Goal: Task Accomplishment & Management: Complete application form

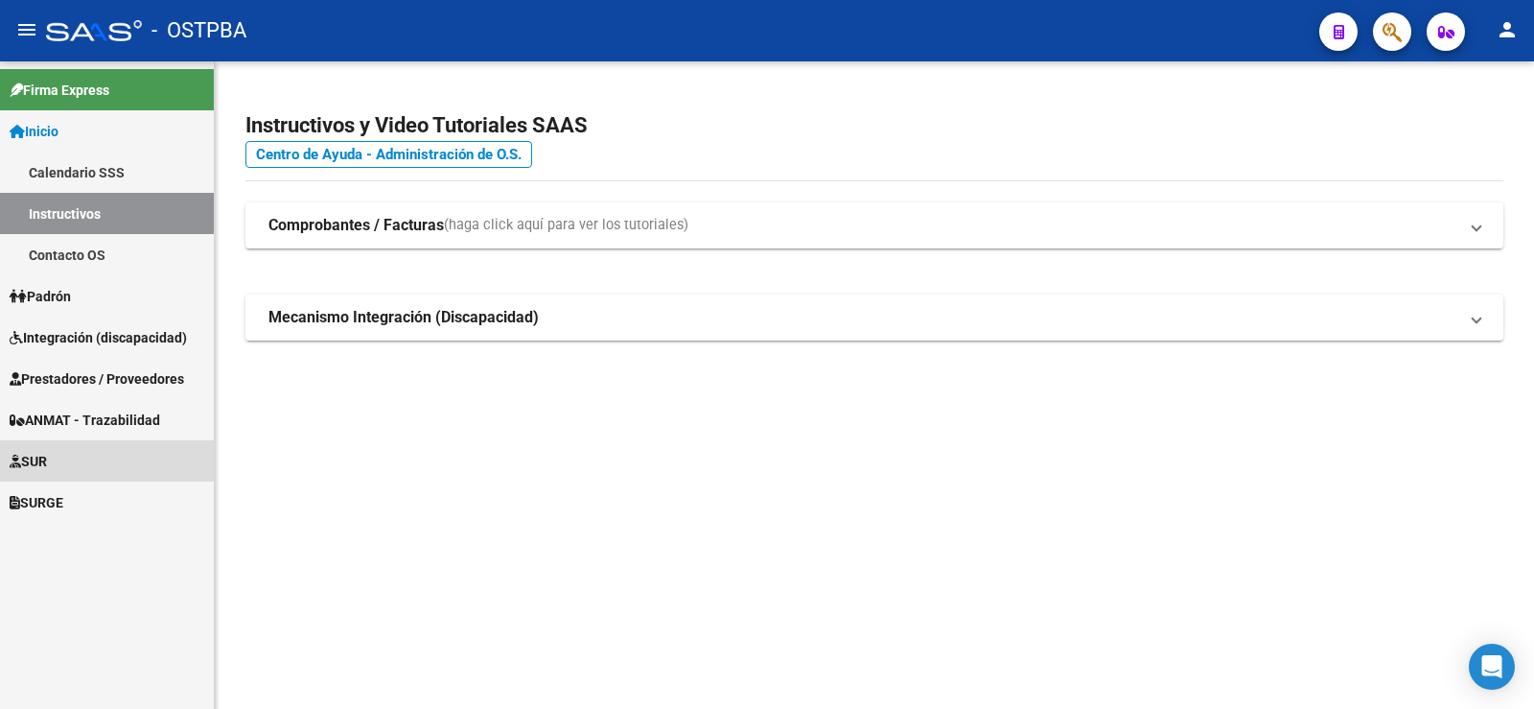
click at [36, 457] on span "SUR" at bounding box center [28, 461] width 37 height 21
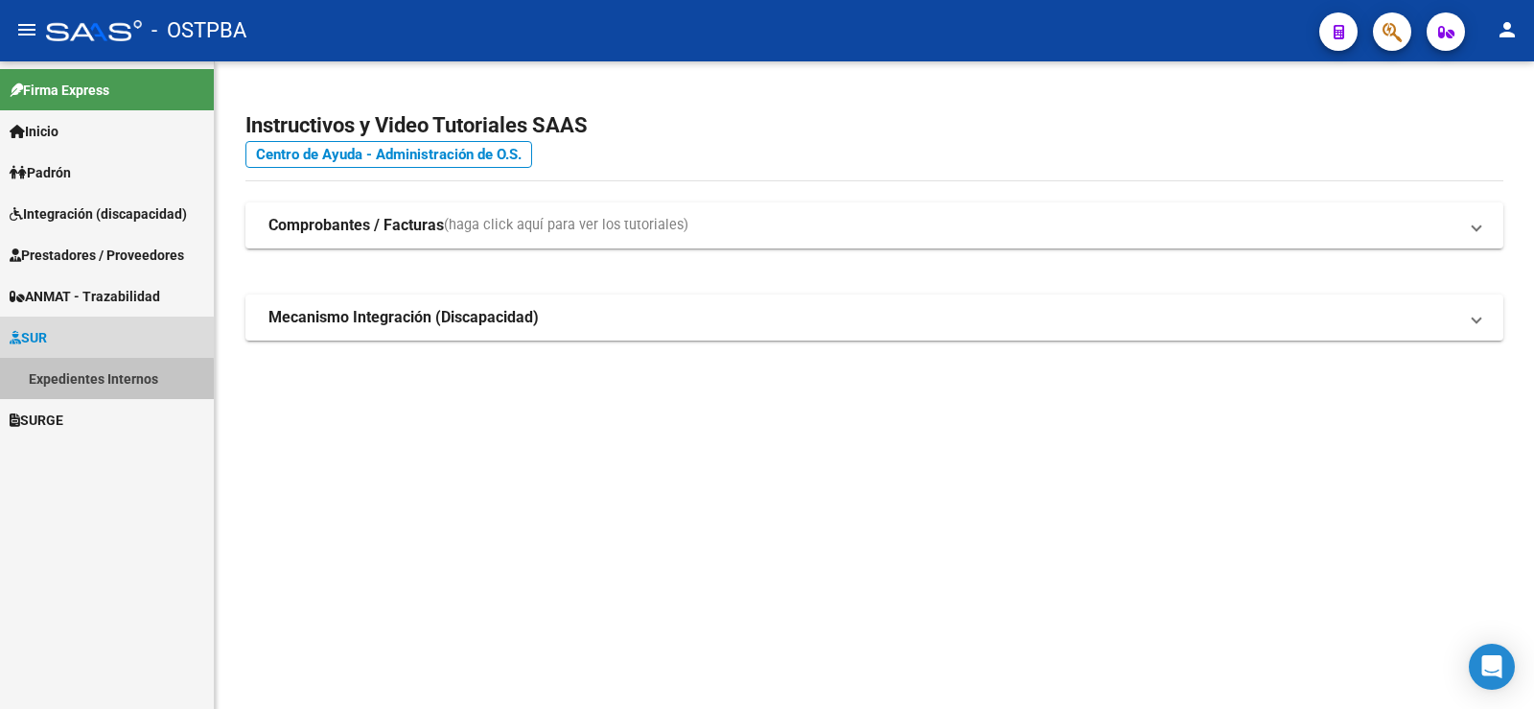
click at [100, 380] on link "Expedientes Internos" at bounding box center [107, 378] width 214 height 41
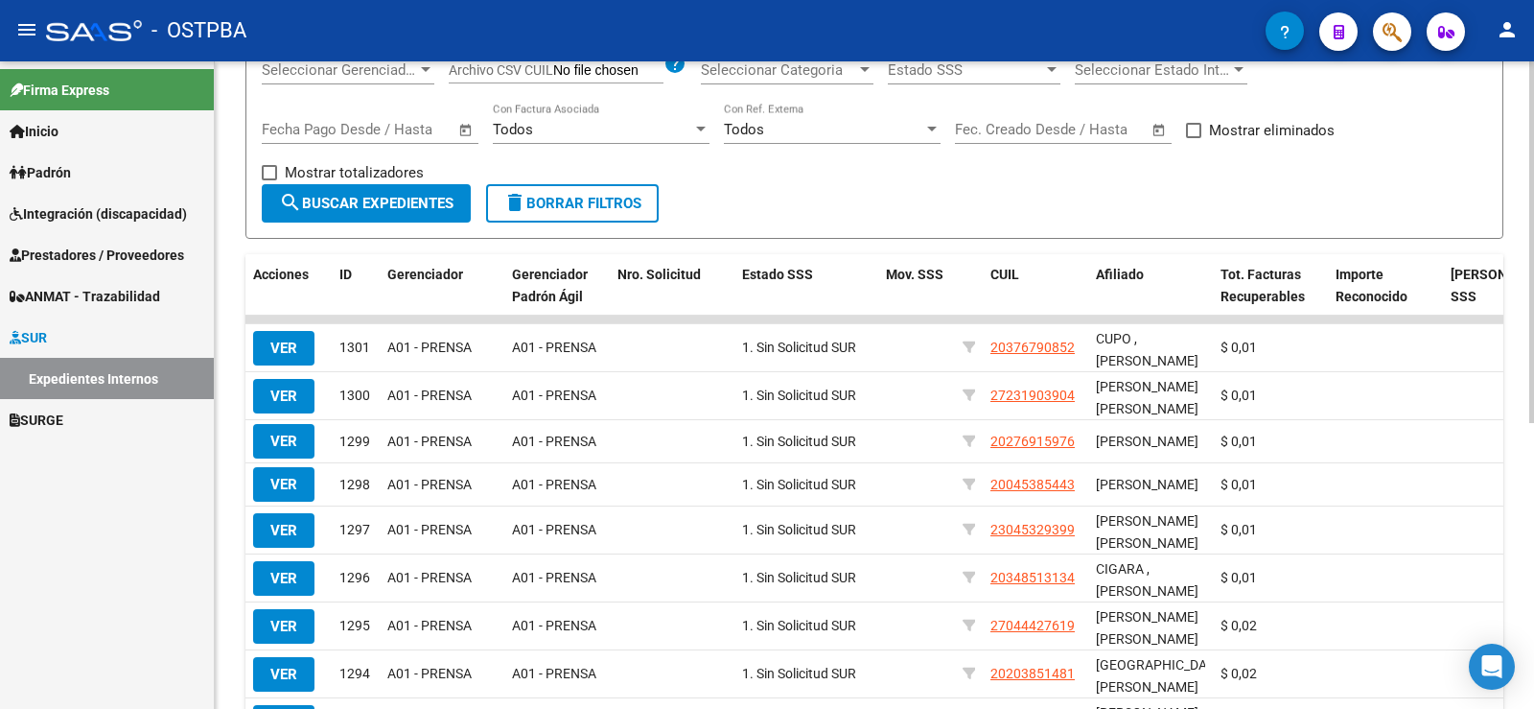
scroll to position [384, 0]
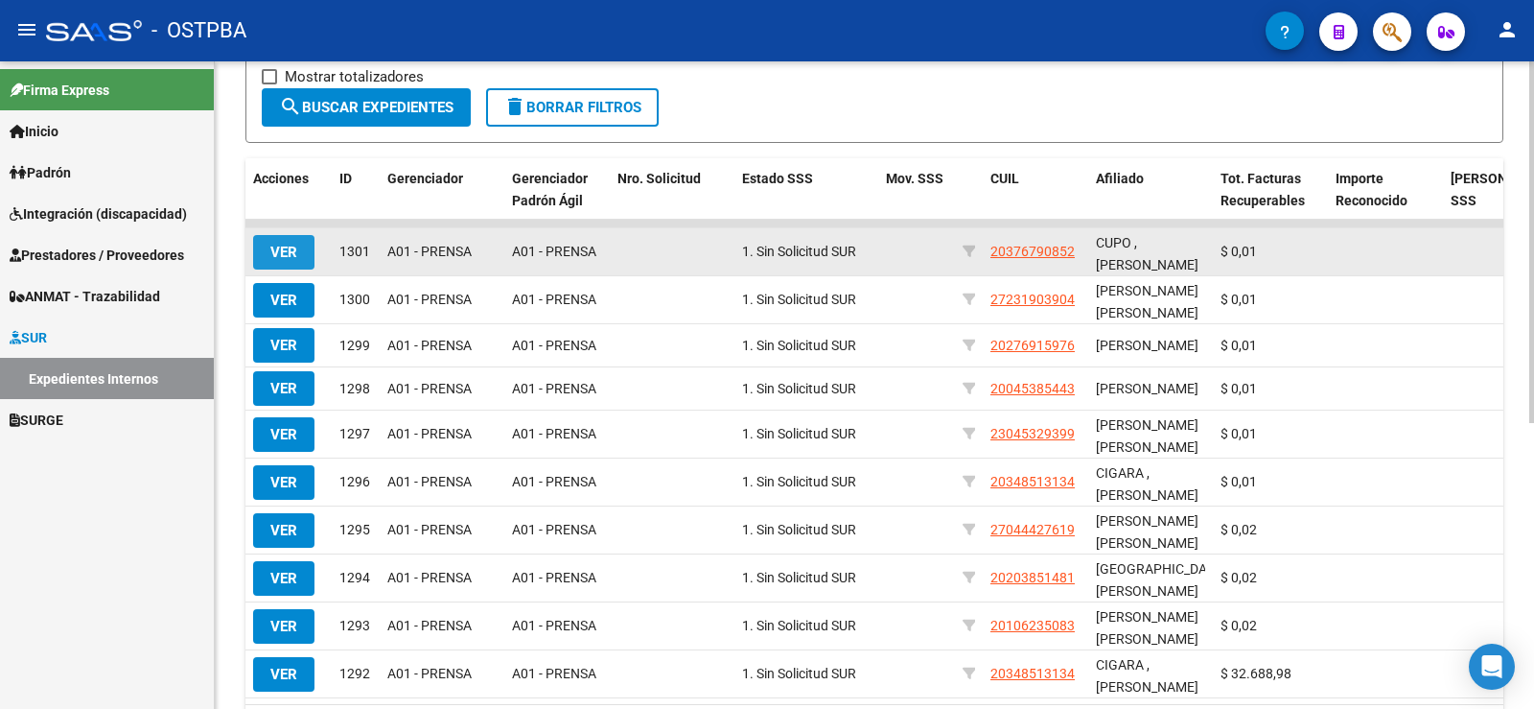
click at [280, 242] on button "VER" at bounding box center [283, 252] width 61 height 35
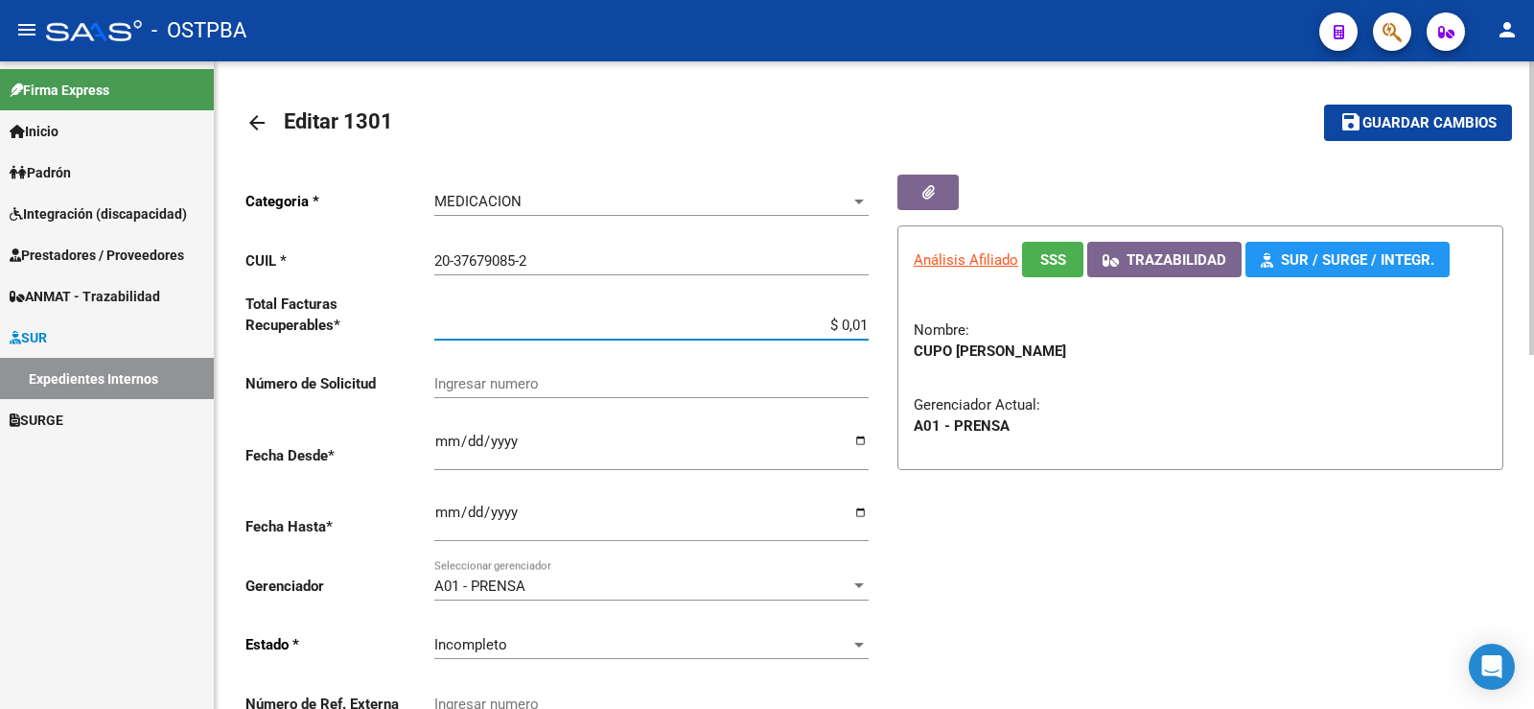
drag, startPoint x: 859, startPoint y: 318, endPoint x: 874, endPoint y: 323, distance: 15.2
click at [874, 323] on div "Categoria * MEDICACION Seleccionar categoria CUIL * 20-37679085-2 Ingresar CUIL…" at bounding box center [559, 456] width 629 height 562
type input "$ 0,02"
click at [1450, 120] on span "Guardar cambios" at bounding box center [1430, 123] width 134 height 17
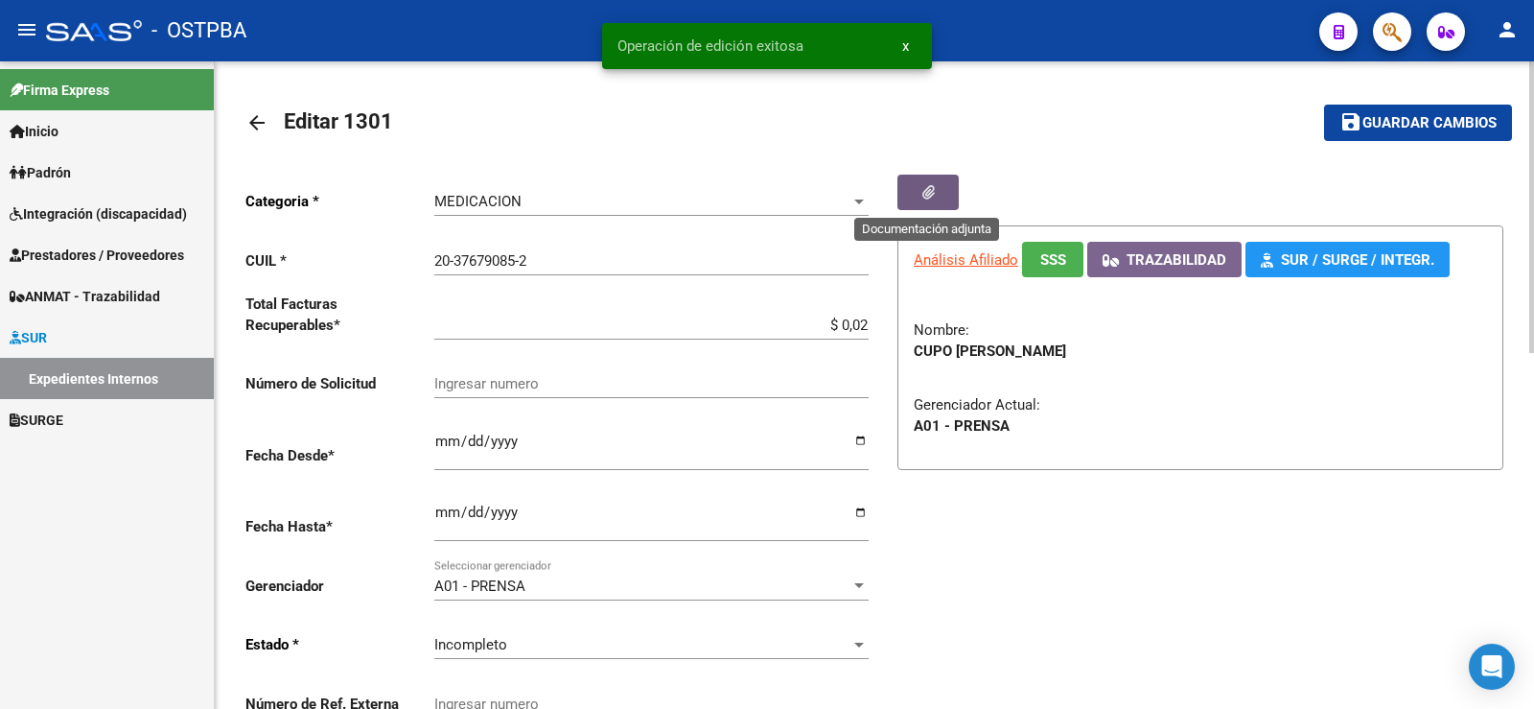
click at [934, 187] on button "button" at bounding box center [928, 192] width 61 height 35
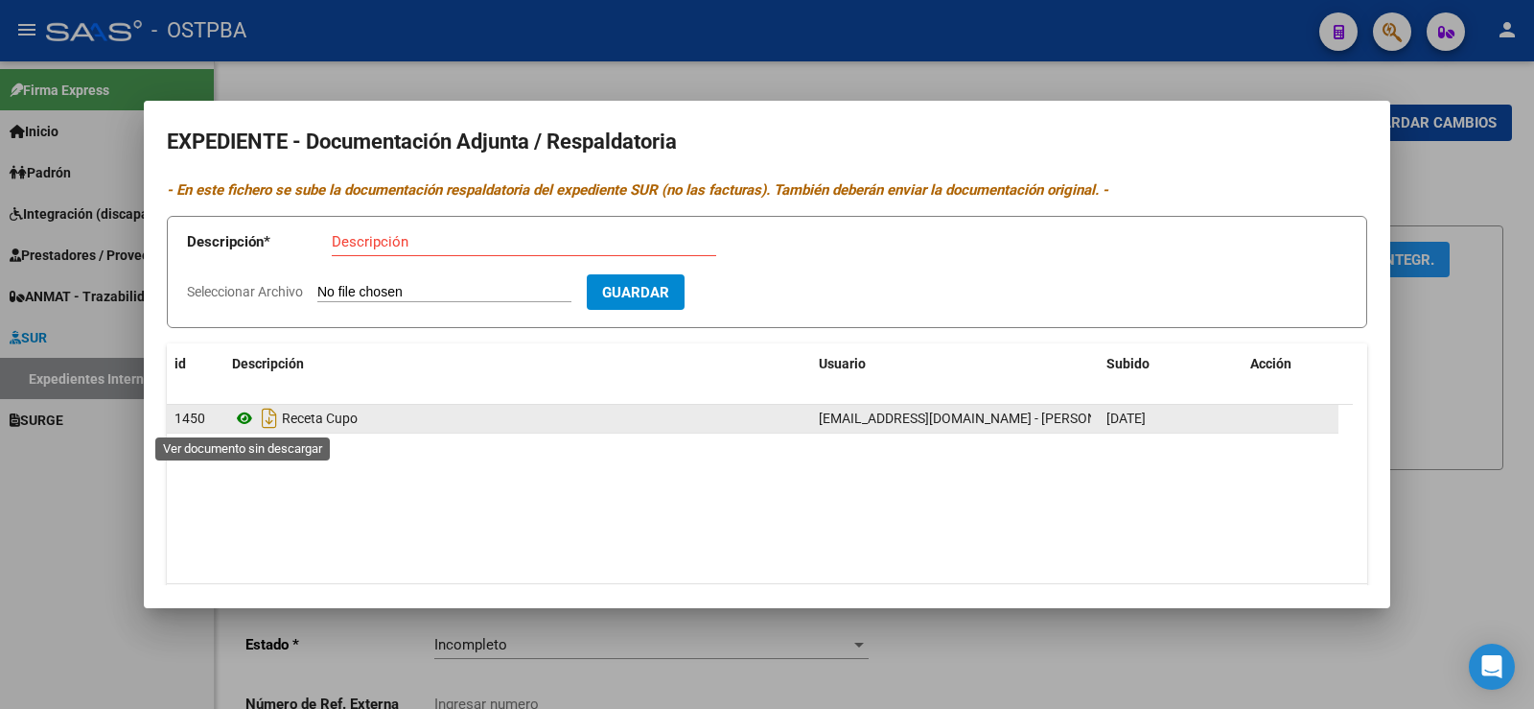
click at [241, 417] on icon at bounding box center [244, 418] width 25 height 23
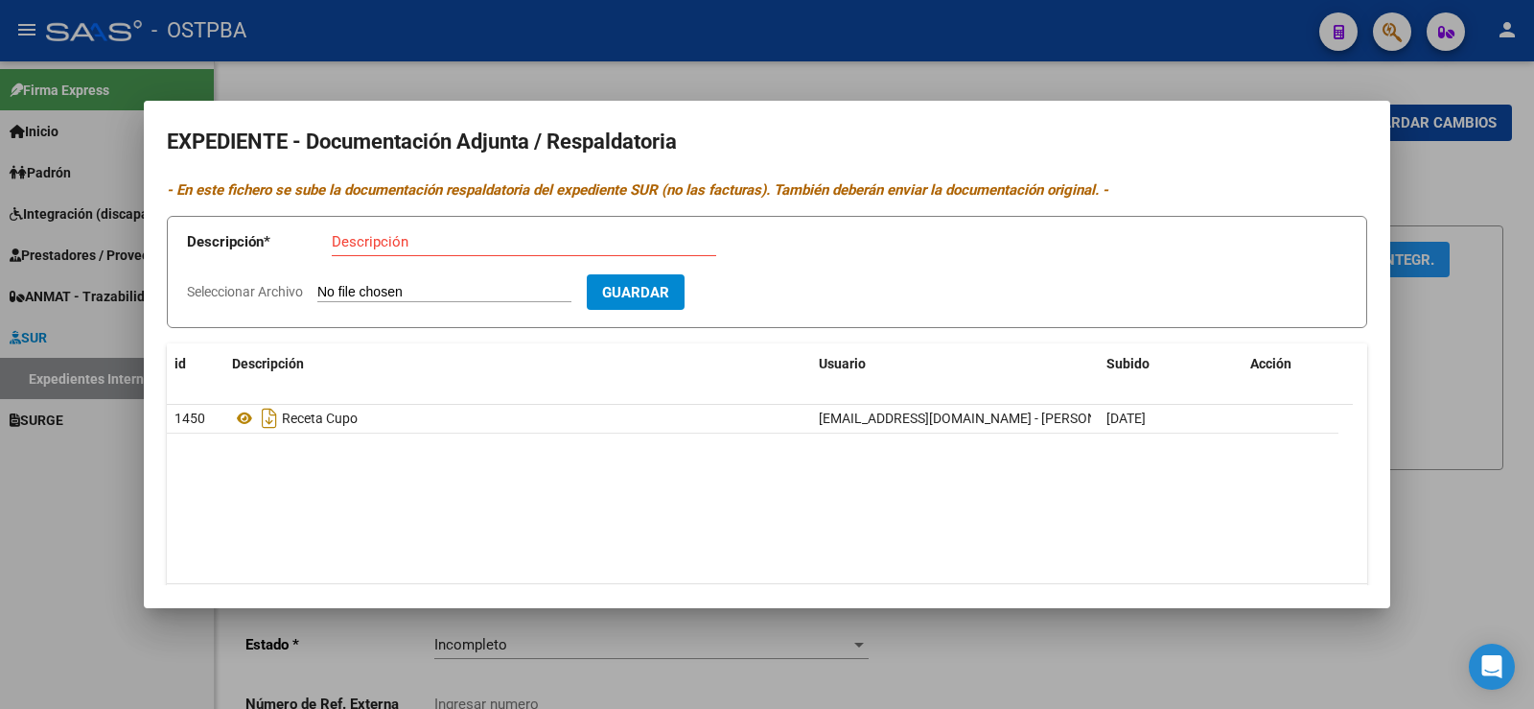
click at [44, 502] on div at bounding box center [767, 354] width 1534 height 709
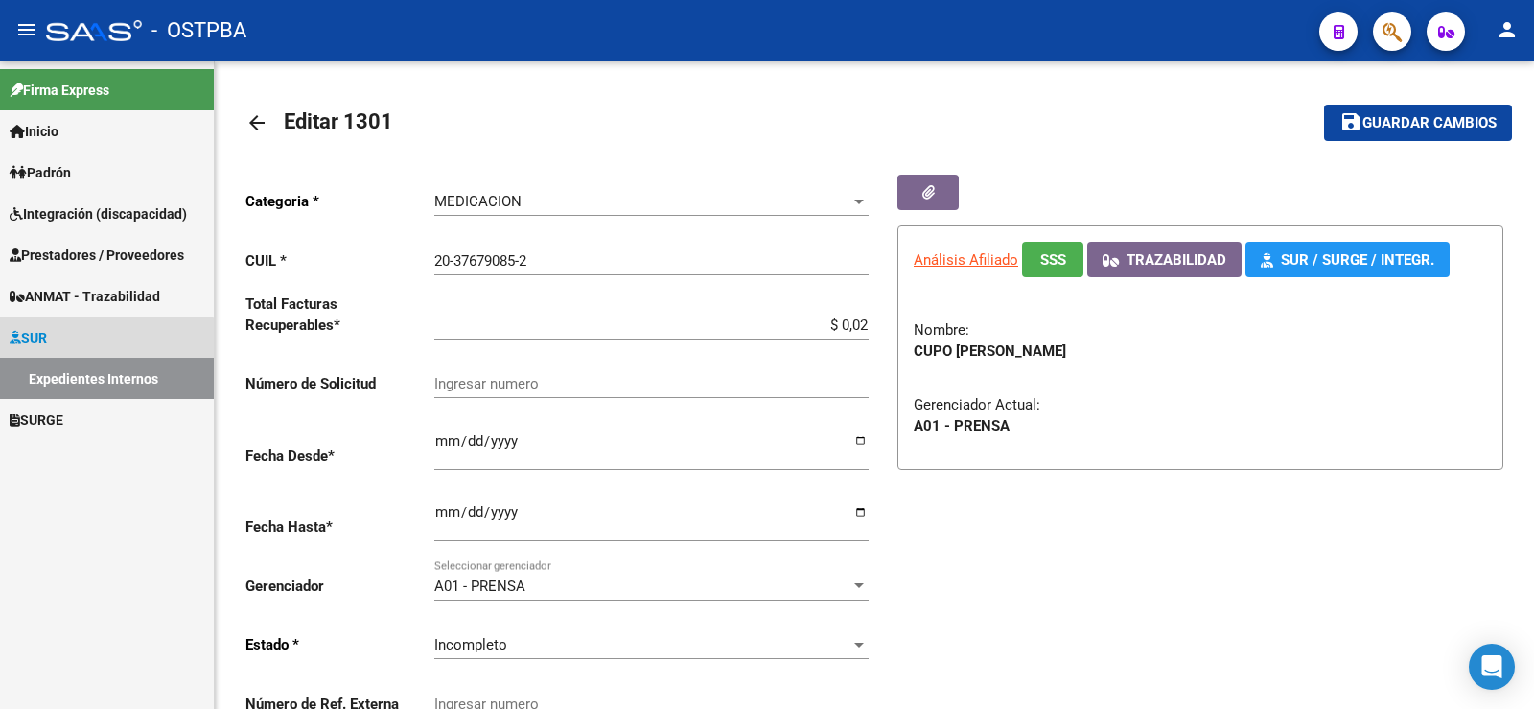
click at [74, 380] on link "Expedientes Internos" at bounding box center [107, 378] width 214 height 41
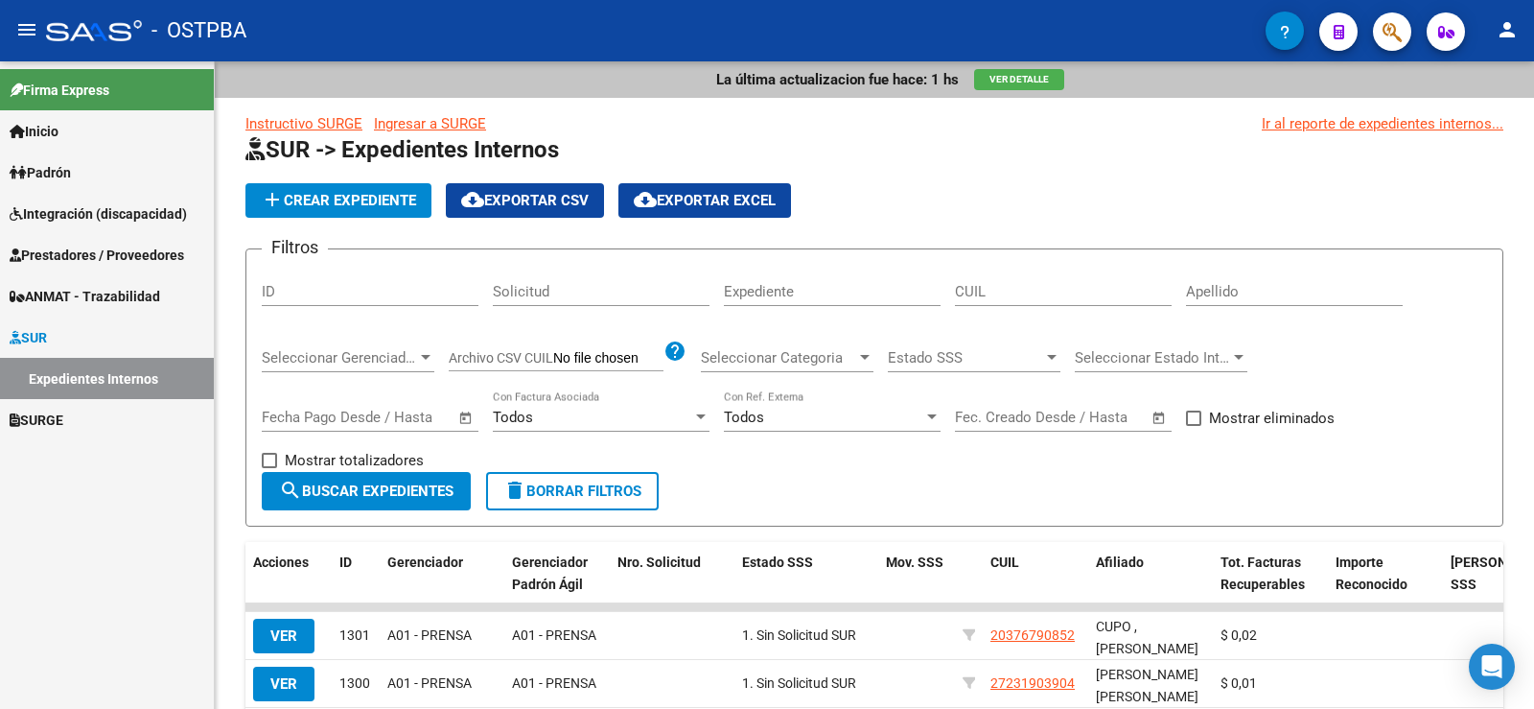
scroll to position [384, 0]
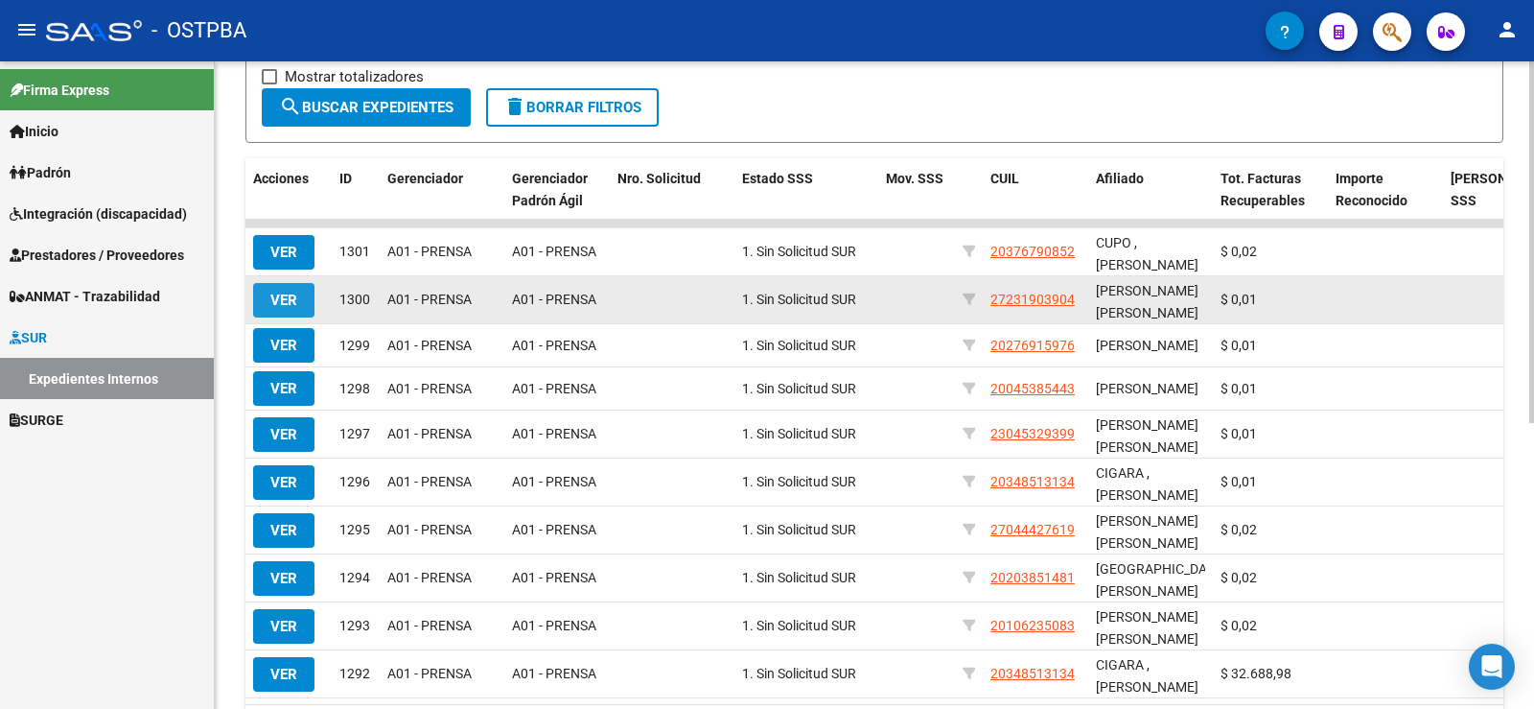
click at [277, 296] on span "VER" at bounding box center [283, 300] width 27 height 17
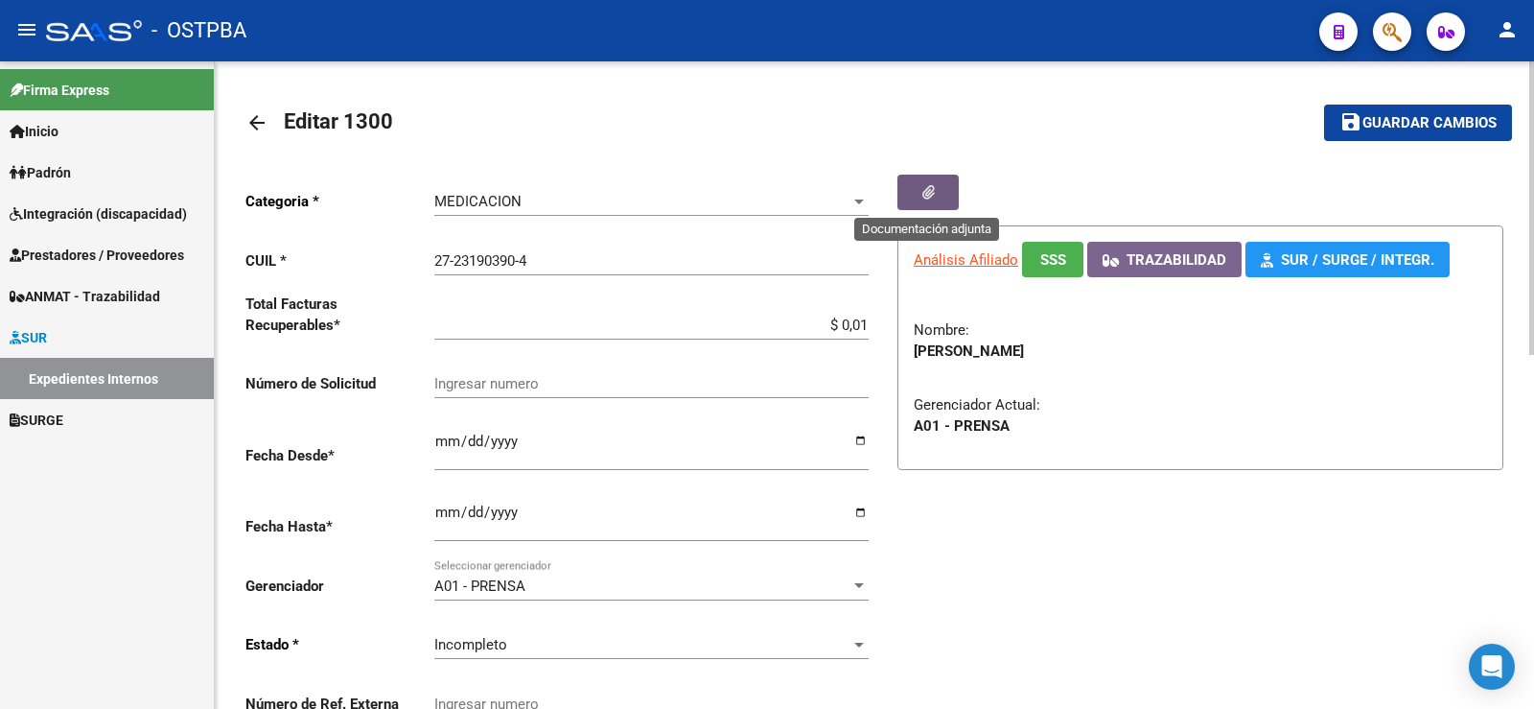
click at [928, 192] on icon "button" at bounding box center [929, 192] width 12 height 14
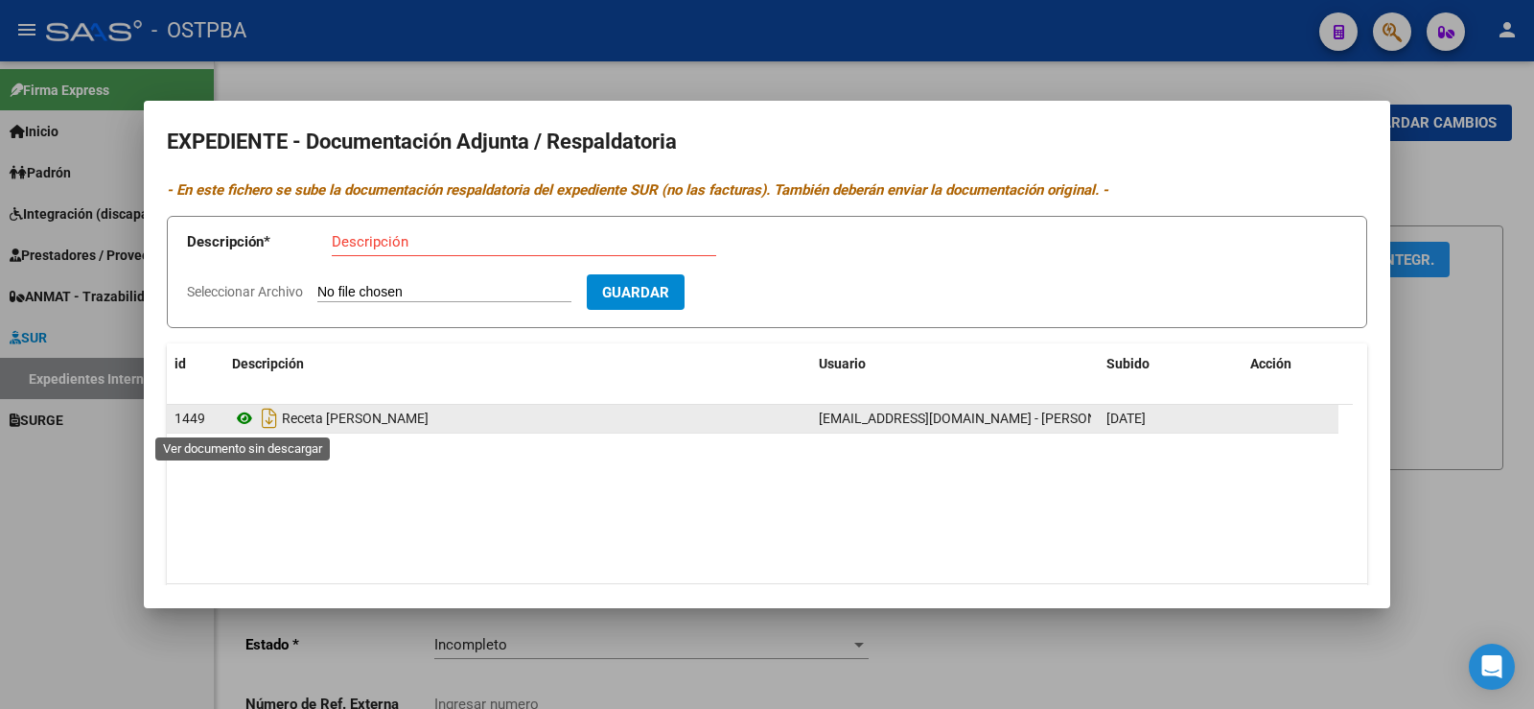
click at [242, 417] on icon at bounding box center [244, 418] width 25 height 23
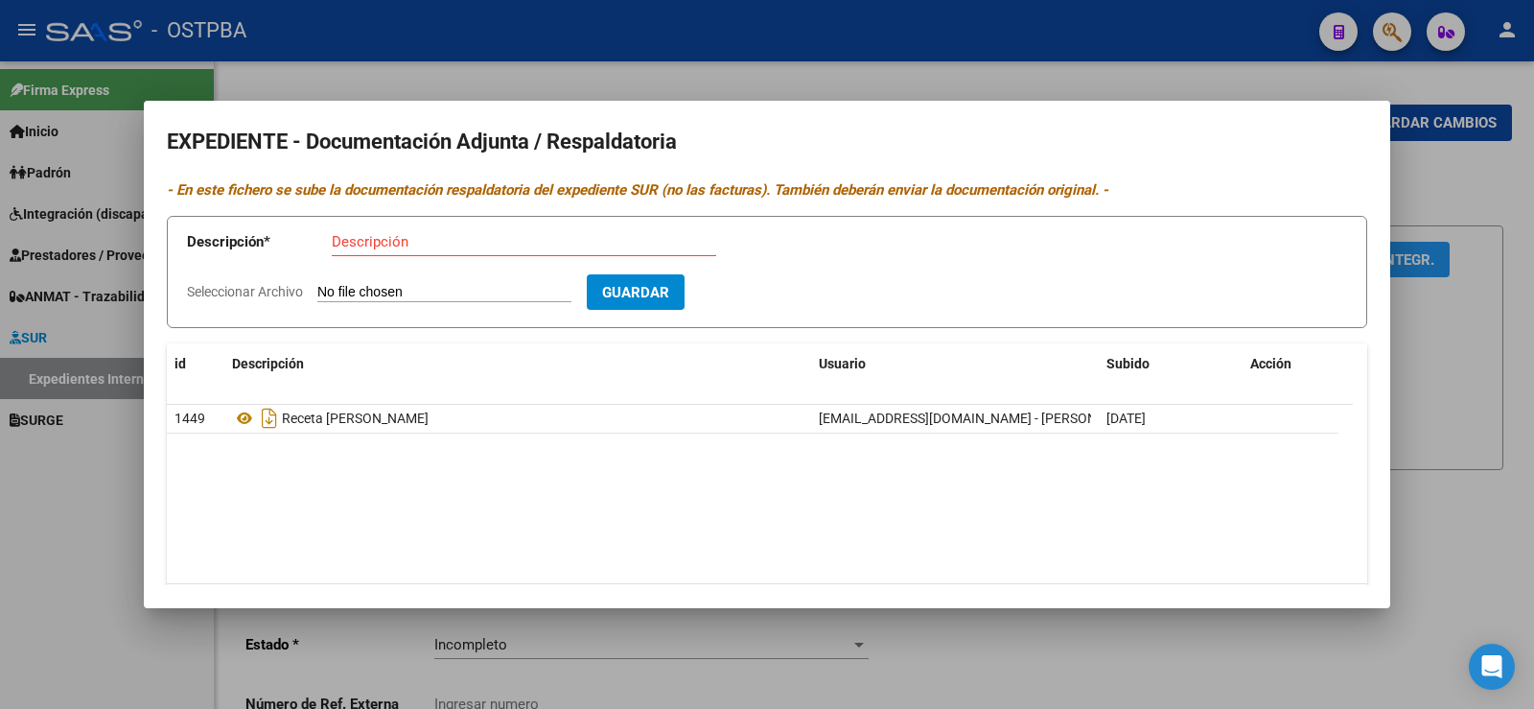
click at [46, 484] on div at bounding box center [767, 354] width 1534 height 709
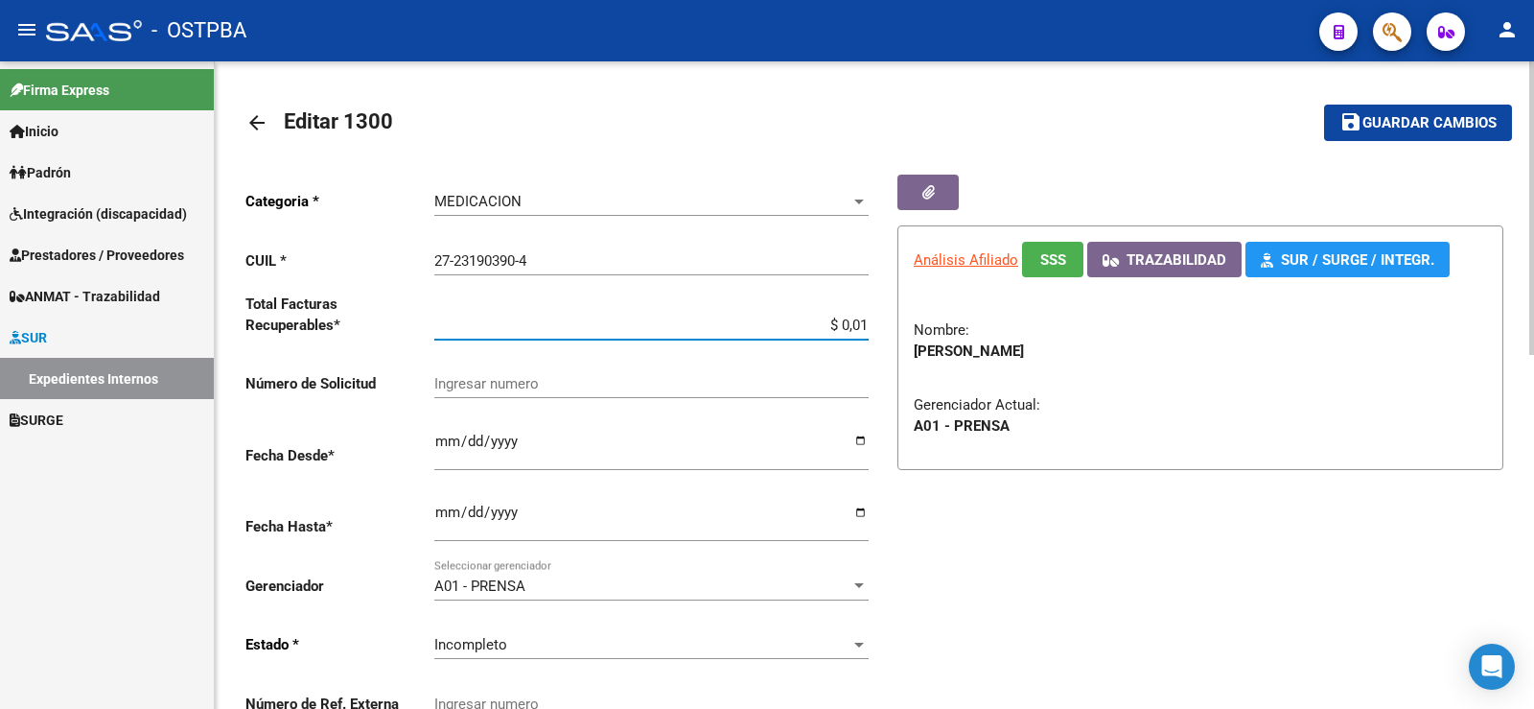
drag, startPoint x: 857, startPoint y: 322, endPoint x: 881, endPoint y: 322, distance: 24.0
click at [881, 322] on div "Categoria * MEDICACION Seleccionar categoria CUIL * 27-23190390-4 Ingresar CUIL…" at bounding box center [874, 456] width 1258 height 562
type input "$ 0,02"
click at [1405, 121] on span "Guardar cambios" at bounding box center [1430, 123] width 134 height 17
click at [937, 201] on button "button" at bounding box center [928, 192] width 61 height 35
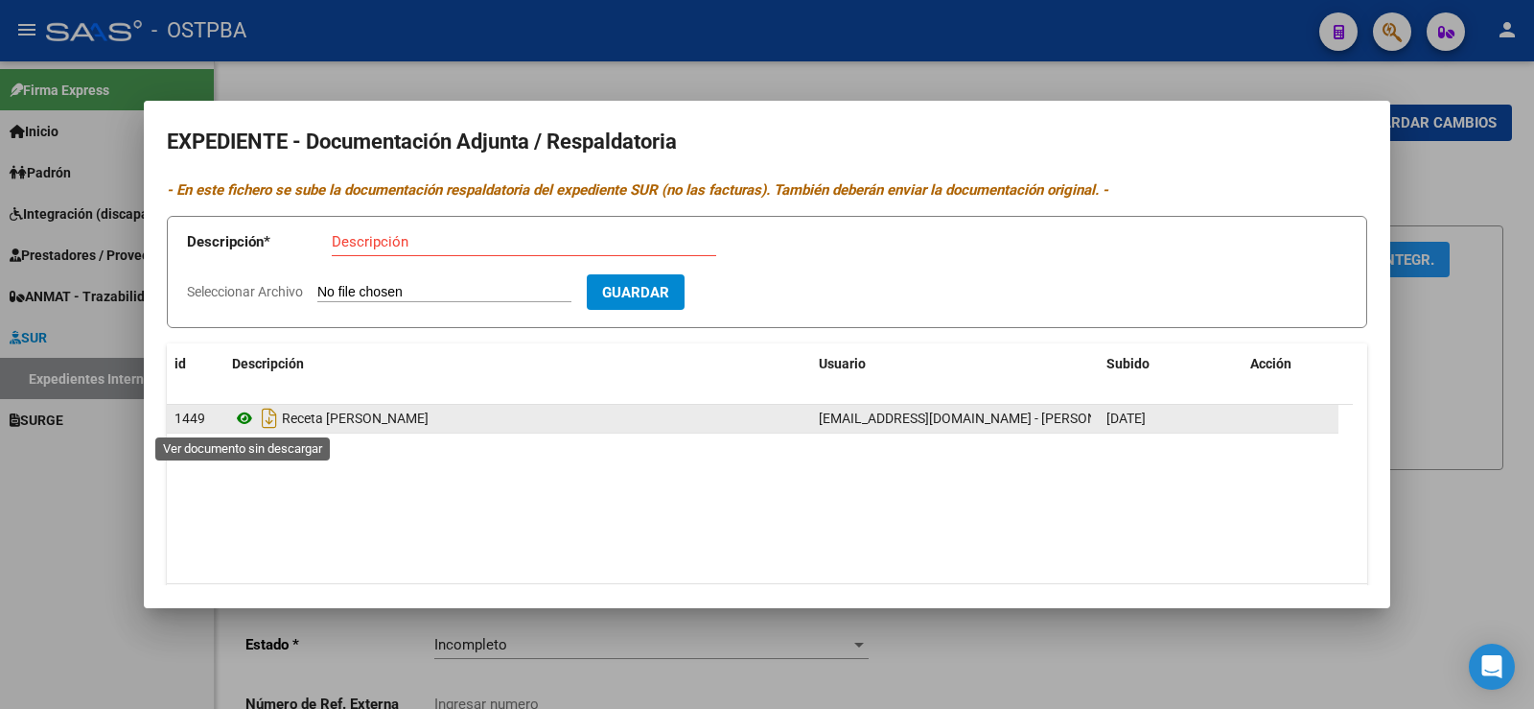
click at [240, 419] on icon at bounding box center [244, 418] width 25 height 23
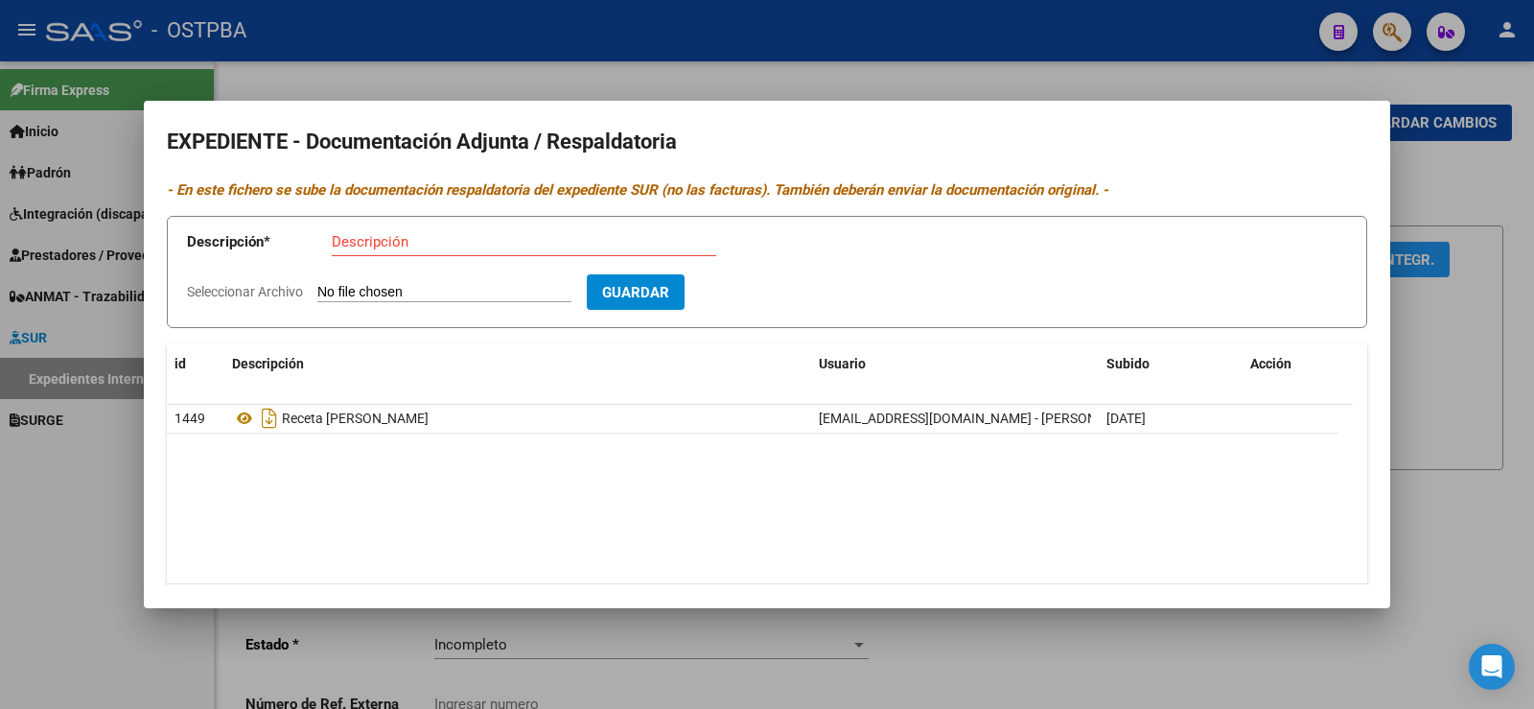
click at [21, 458] on div at bounding box center [767, 354] width 1534 height 709
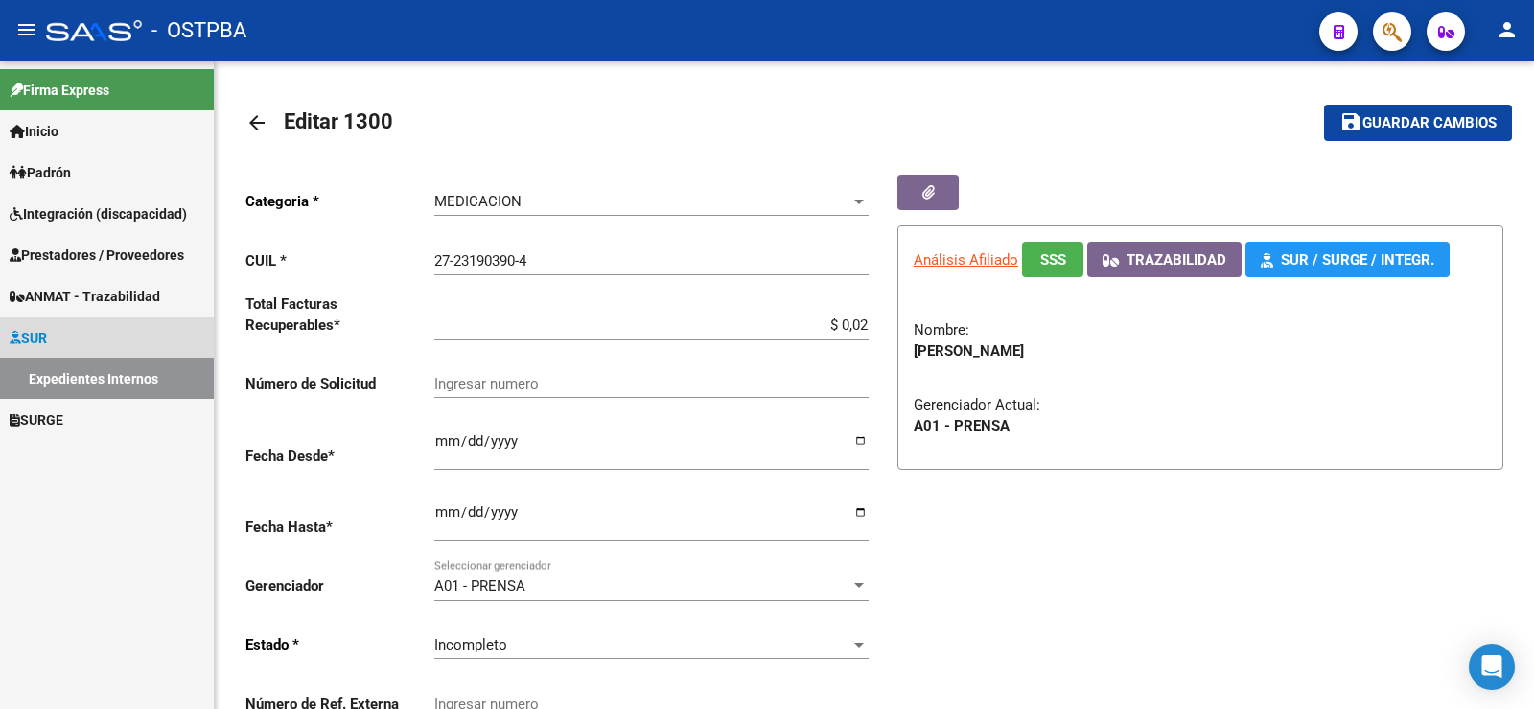
click at [86, 379] on link "Expedientes Internos" at bounding box center [107, 378] width 214 height 41
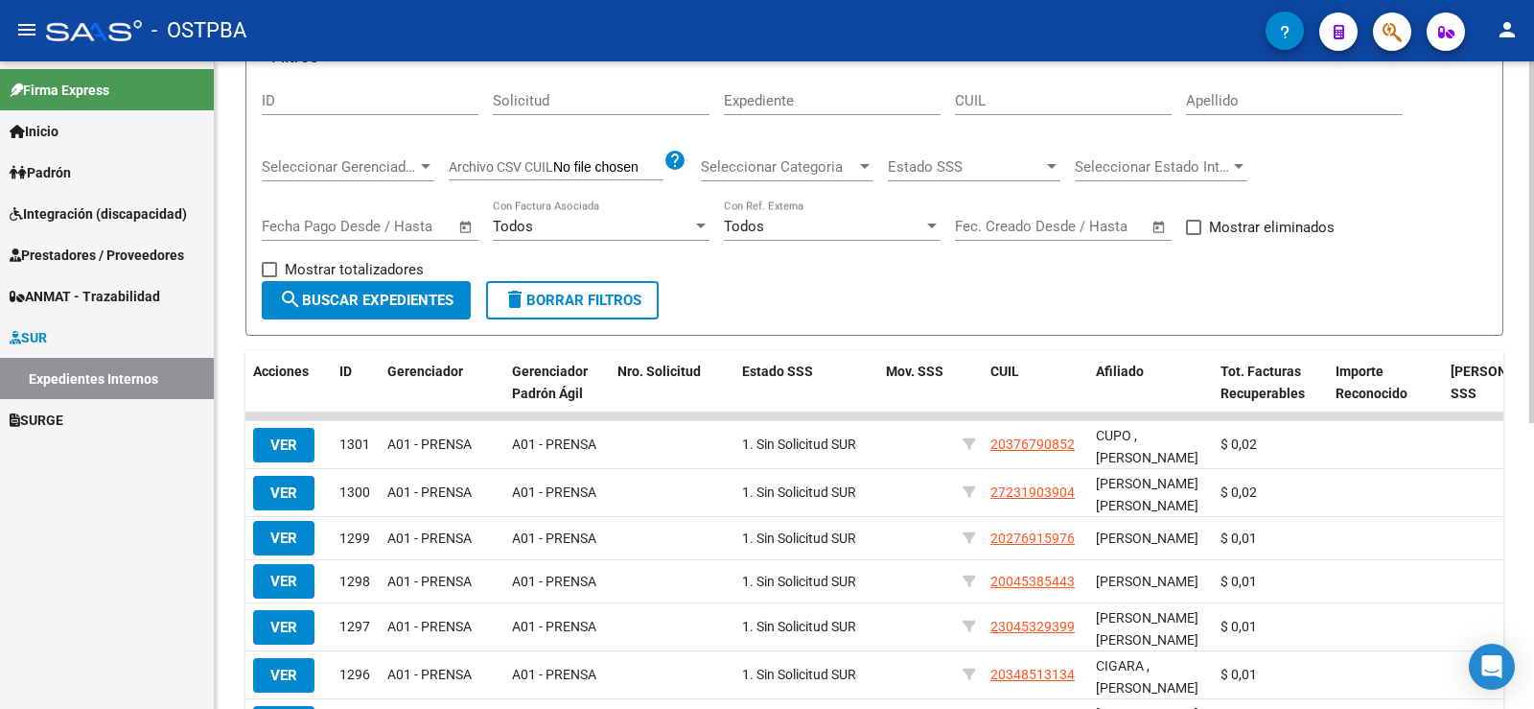
scroll to position [192, 0]
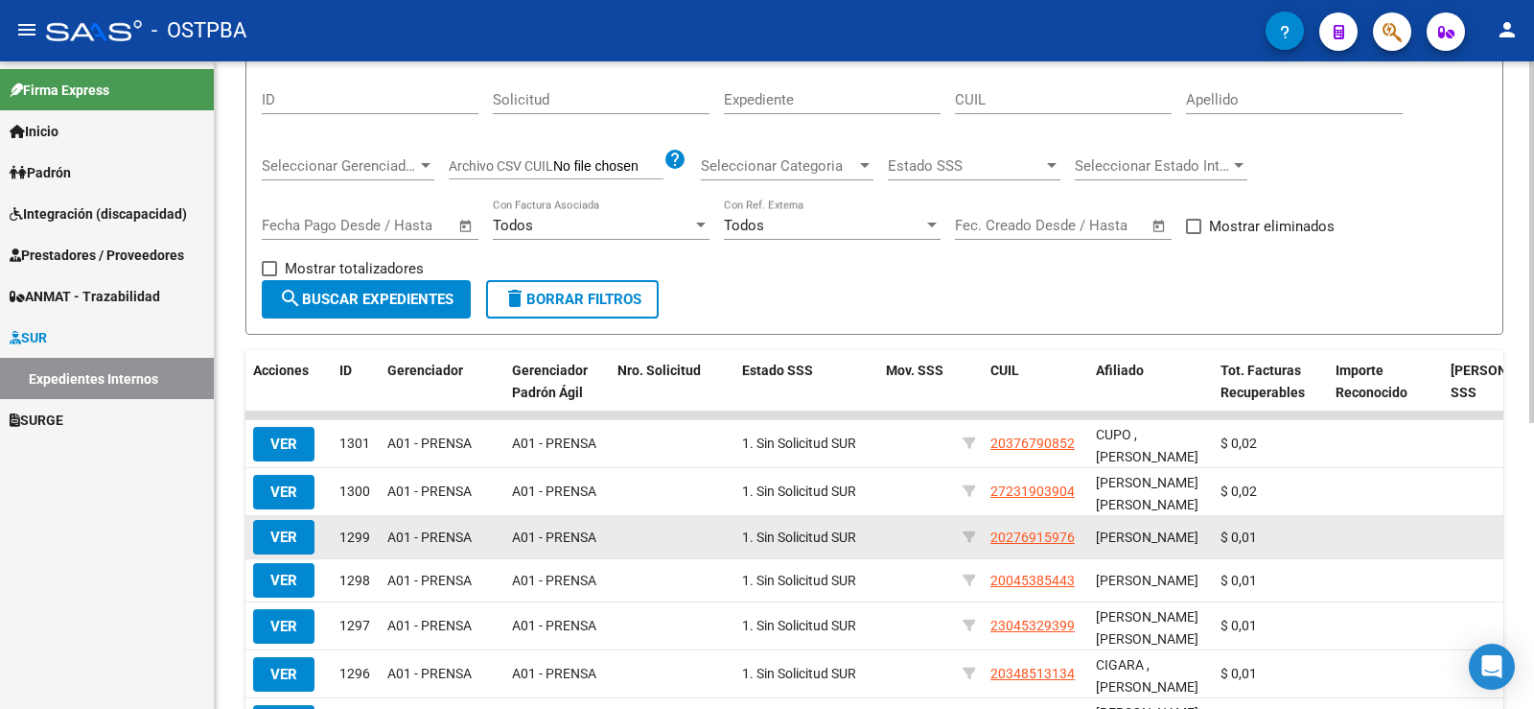
click at [269, 533] on button "VER" at bounding box center [283, 537] width 61 height 35
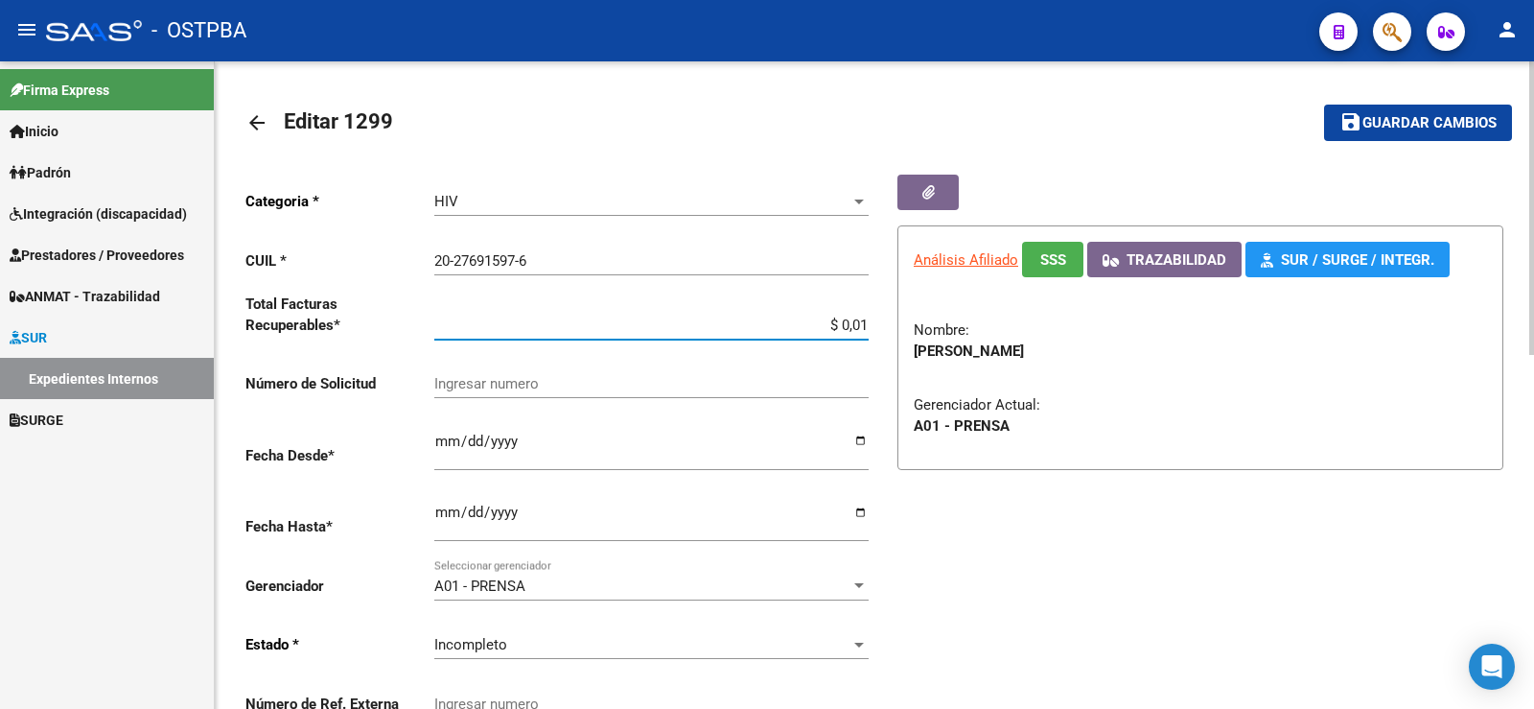
drag, startPoint x: 857, startPoint y: 322, endPoint x: 871, endPoint y: 322, distance: 13.4
click at [871, 322] on div "Categoria * HIV Seleccionar categoria CUIL * 20-27691597-6 Ingresar CUIL Total …" at bounding box center [559, 456] width 629 height 562
type input "$ 0,02"
click at [1407, 119] on span "Guardar cambios" at bounding box center [1430, 123] width 134 height 17
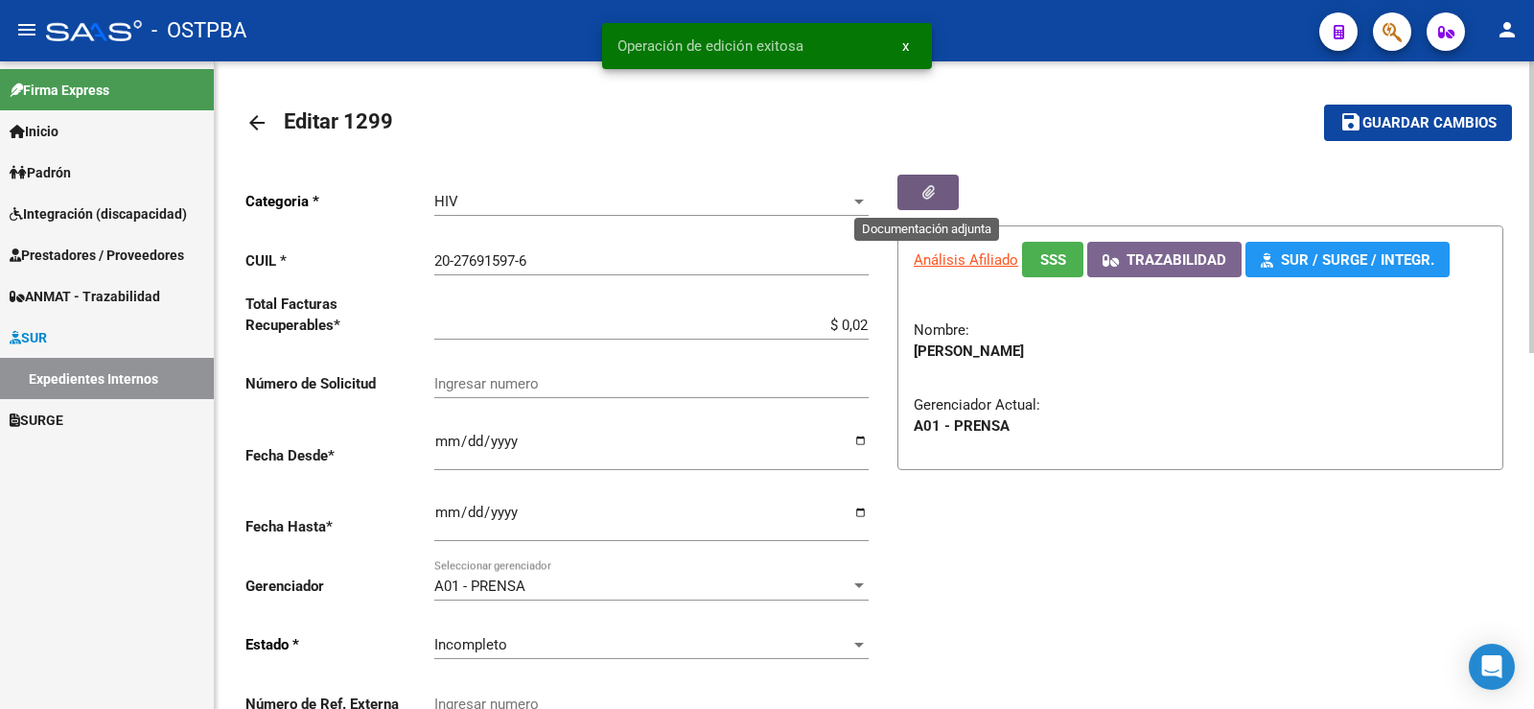
click at [926, 193] on icon "button" at bounding box center [929, 192] width 12 height 14
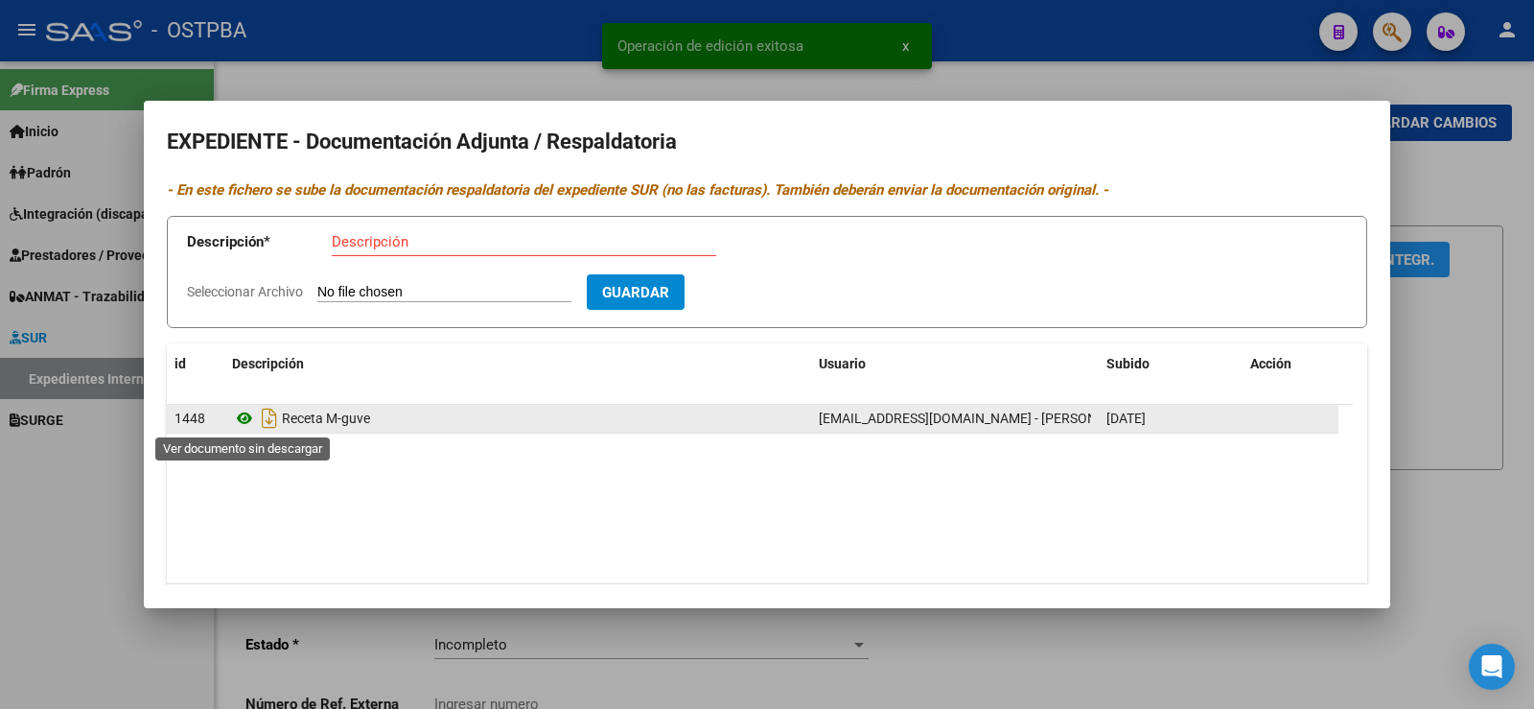
click at [247, 416] on icon at bounding box center [244, 418] width 25 height 23
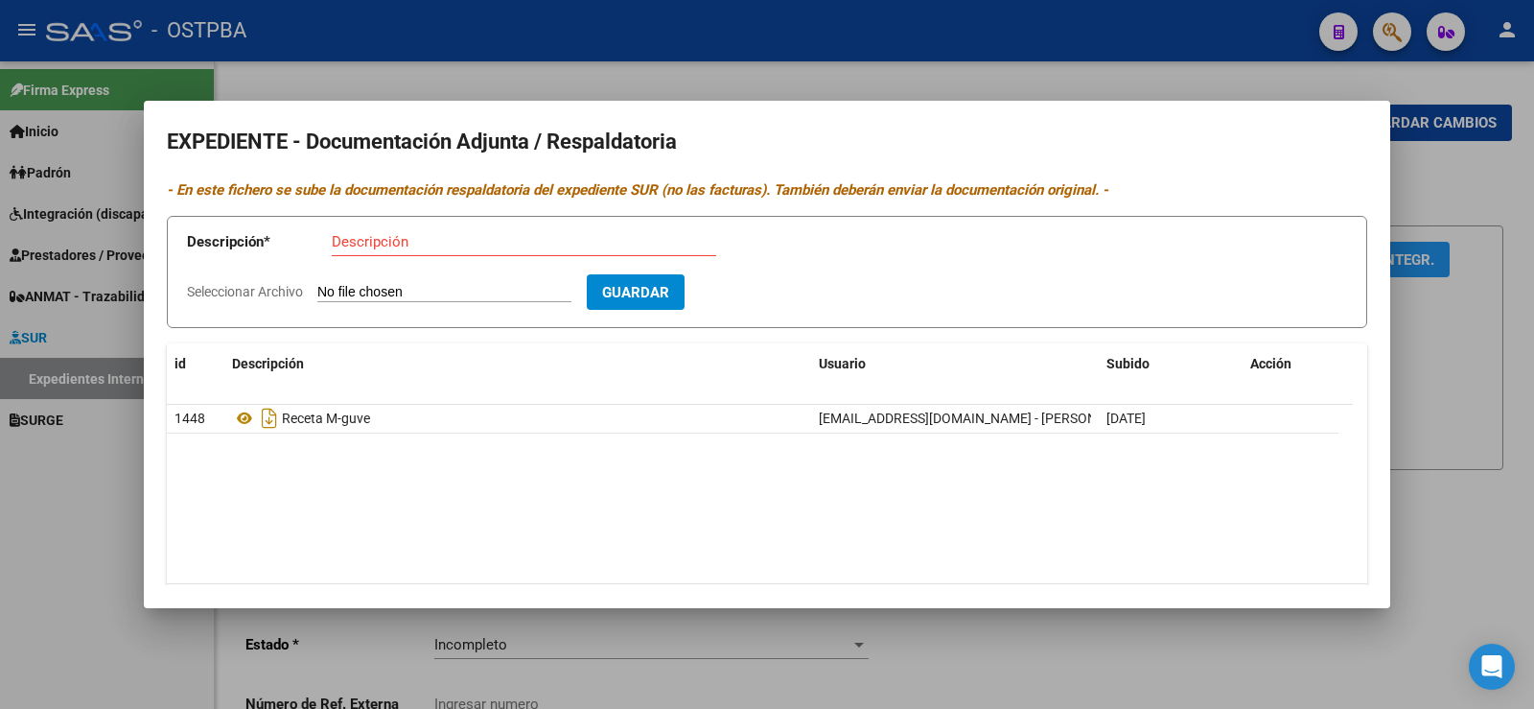
click at [84, 479] on div at bounding box center [767, 354] width 1534 height 709
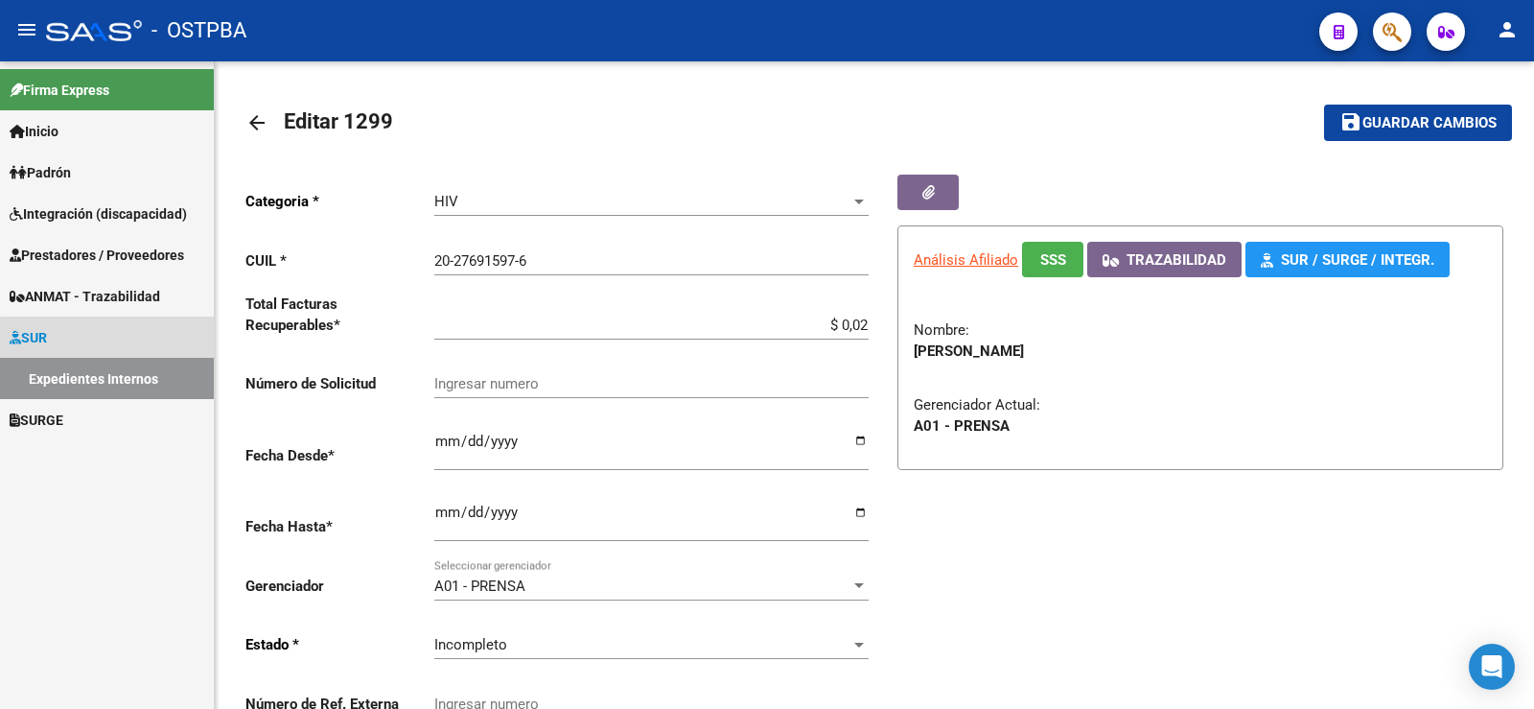
click at [115, 377] on link "Expedientes Internos" at bounding box center [107, 378] width 214 height 41
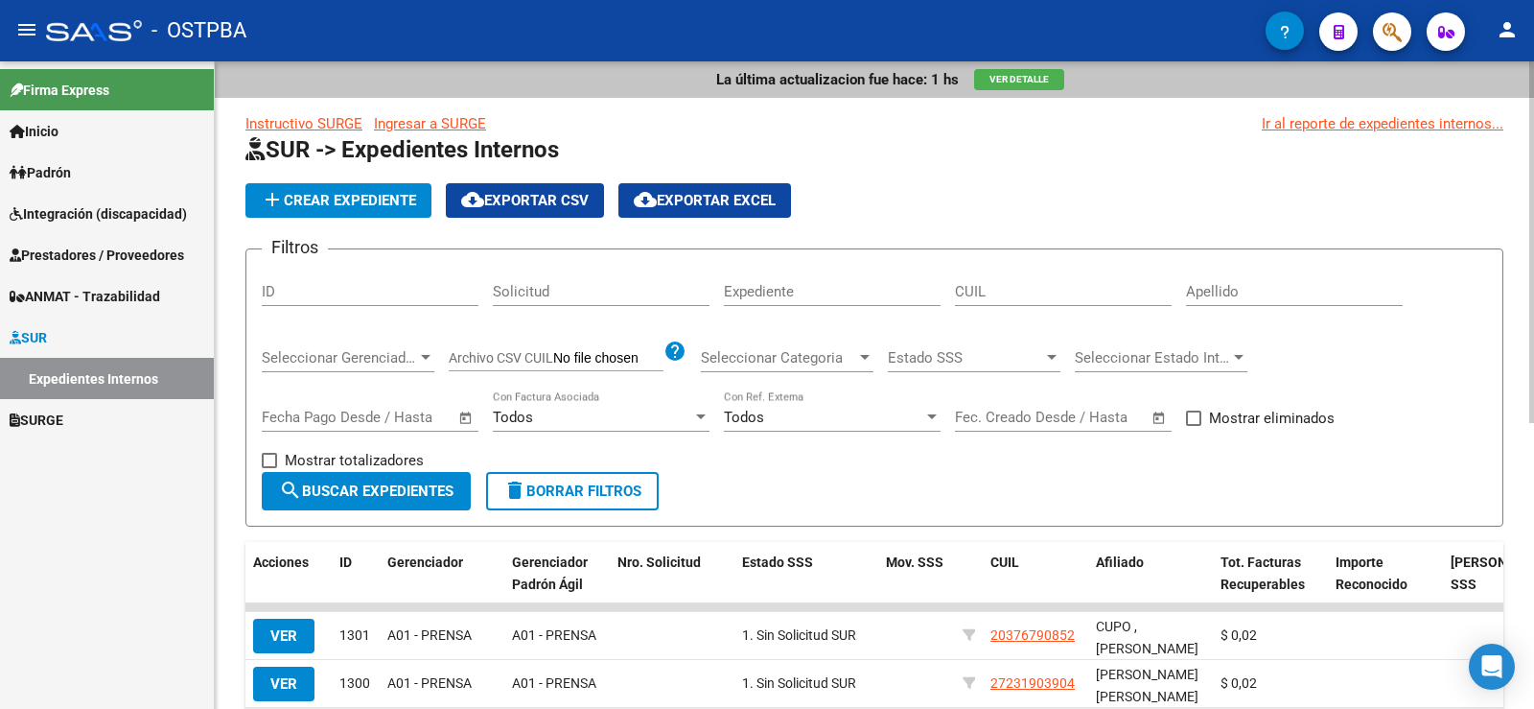
scroll to position [384, 0]
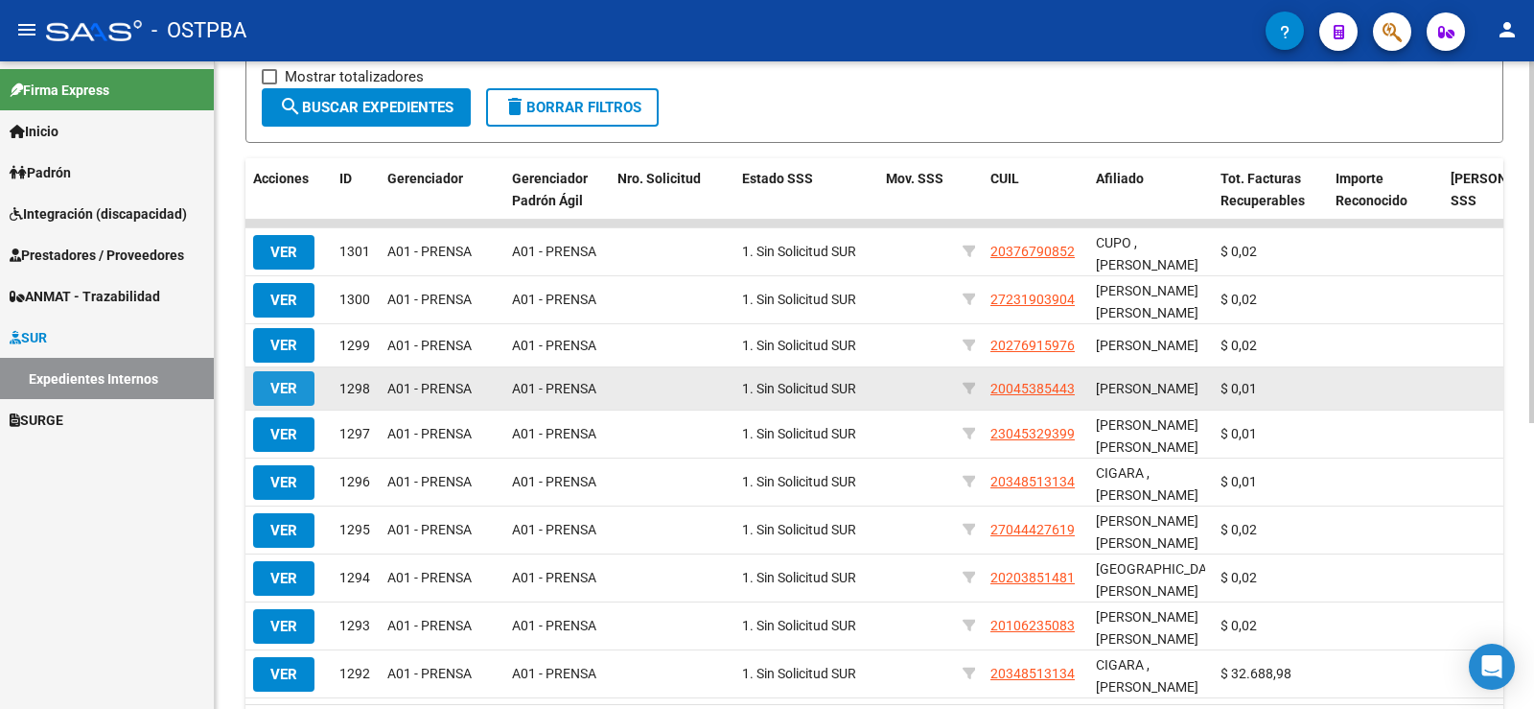
click at [284, 397] on span "VER" at bounding box center [283, 388] width 27 height 17
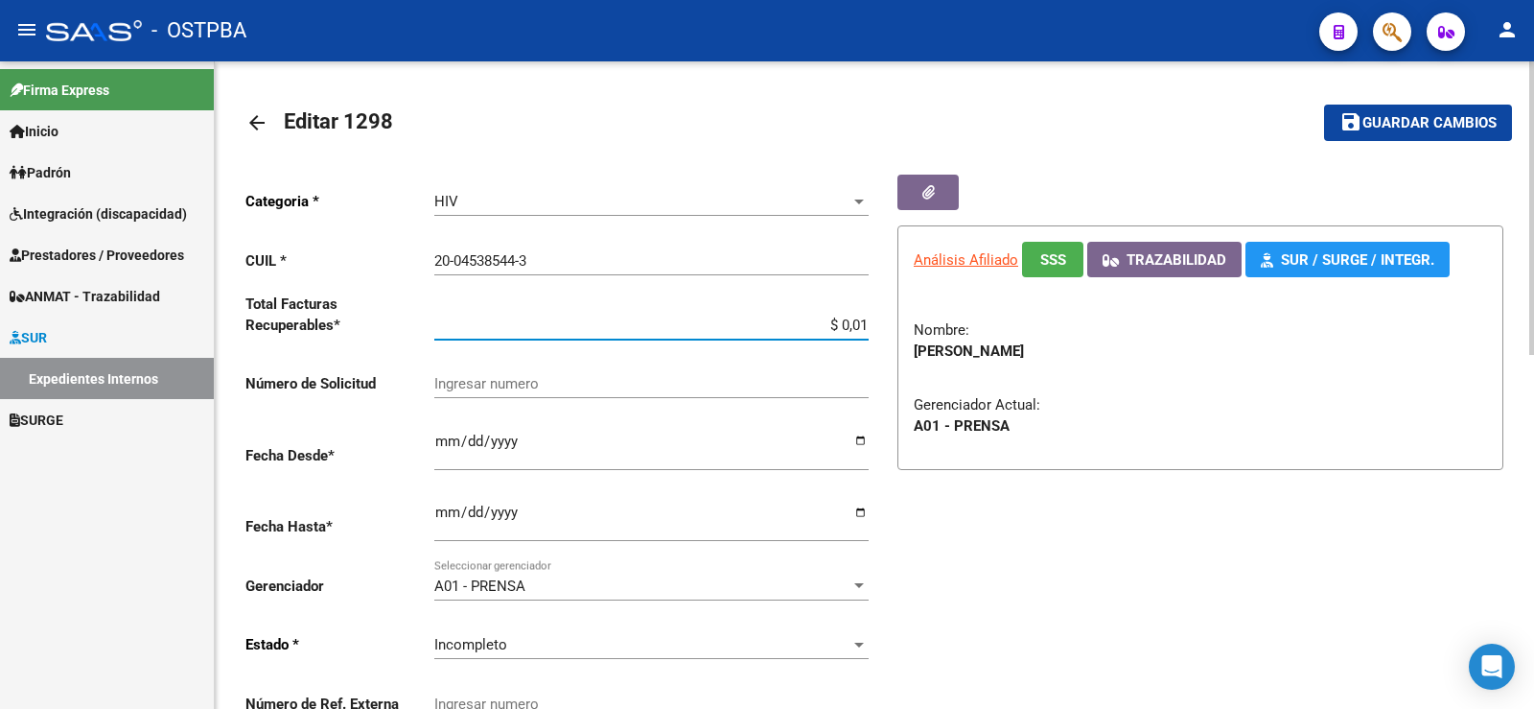
drag, startPoint x: 860, startPoint y: 323, endPoint x: 870, endPoint y: 319, distance: 10.3
click at [870, 319] on div "Categoria * HIV Seleccionar categoria CUIL * 20-04538544-3 Ingresar CUIL Total …" at bounding box center [559, 456] width 629 height 562
type input "$ 0,02"
click at [935, 182] on button "button" at bounding box center [928, 192] width 61 height 35
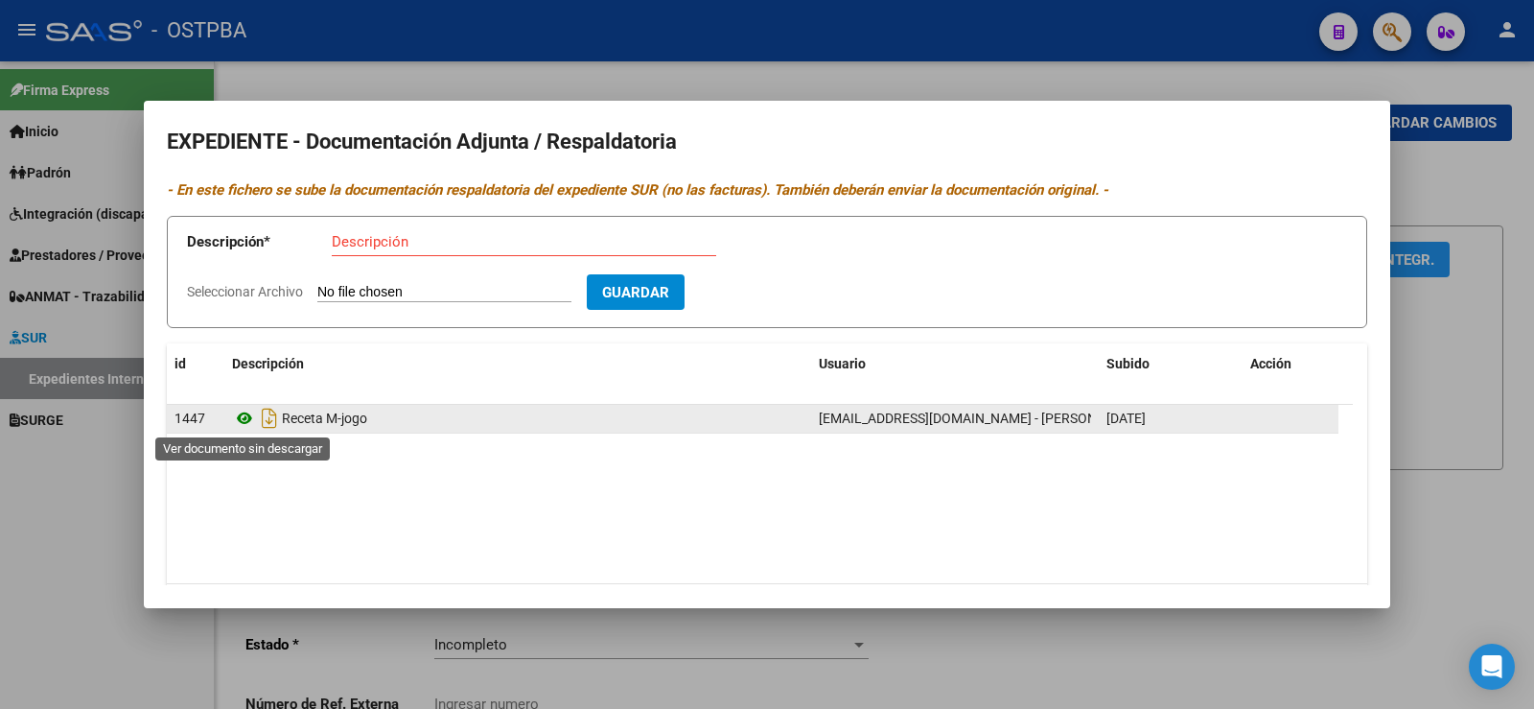
click at [244, 416] on icon at bounding box center [244, 418] width 25 height 23
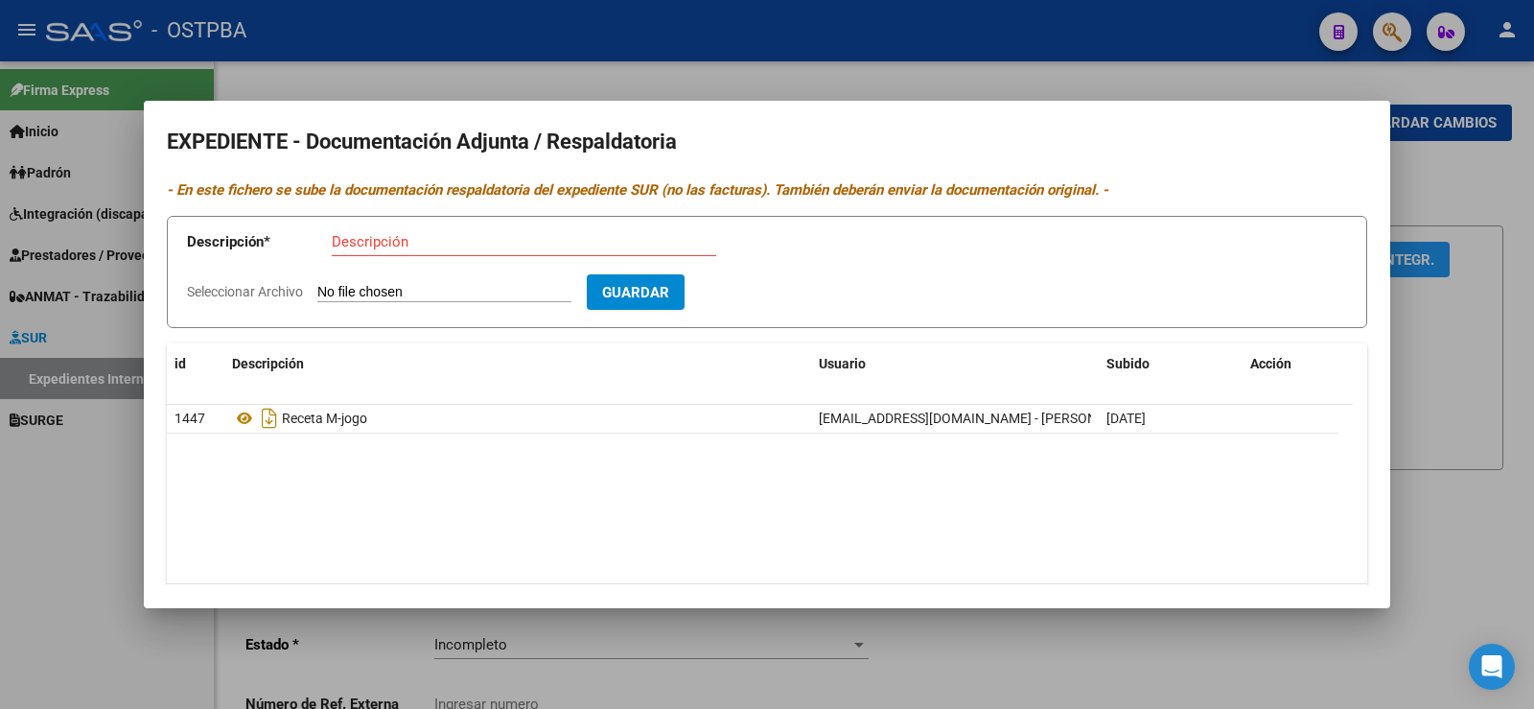
click at [30, 460] on div at bounding box center [767, 354] width 1534 height 709
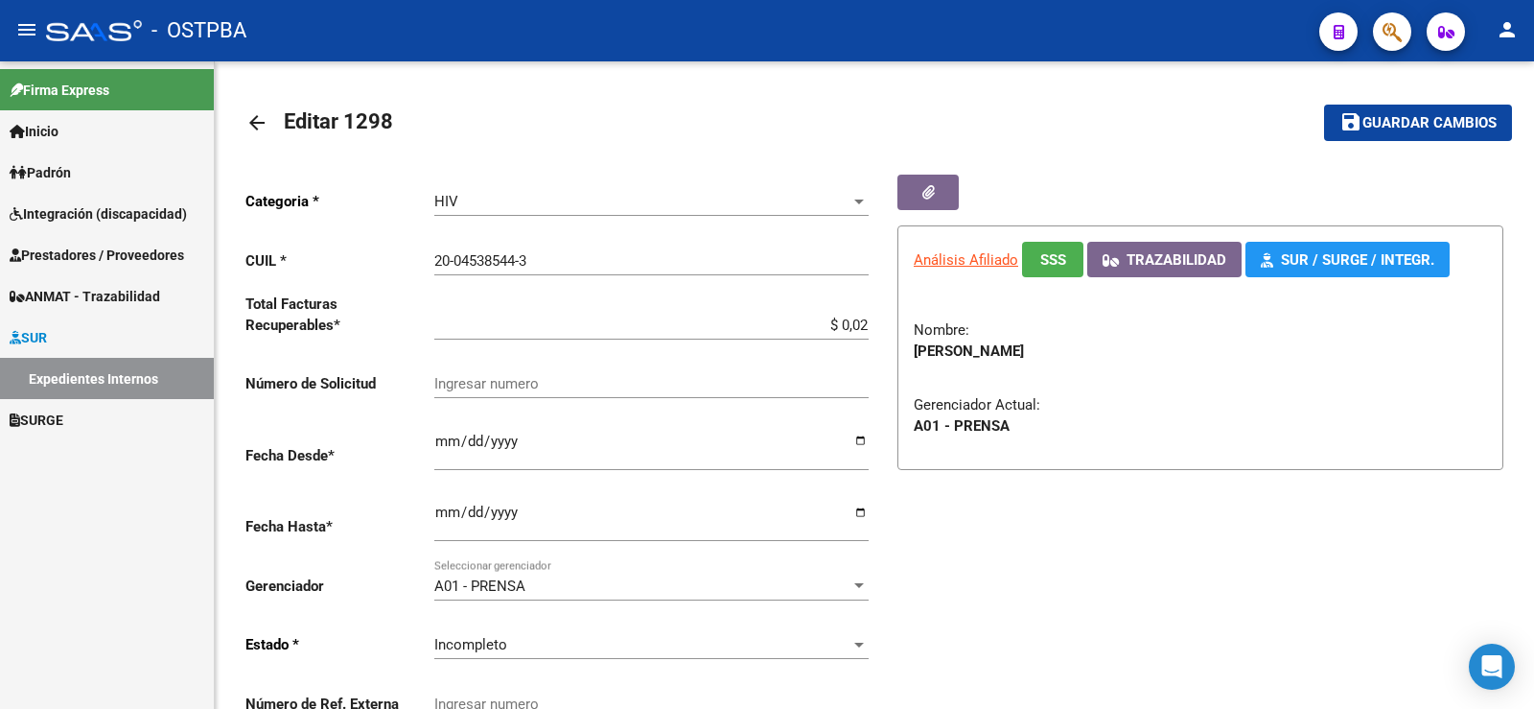
click at [85, 375] on link "Expedientes Internos" at bounding box center [107, 378] width 214 height 41
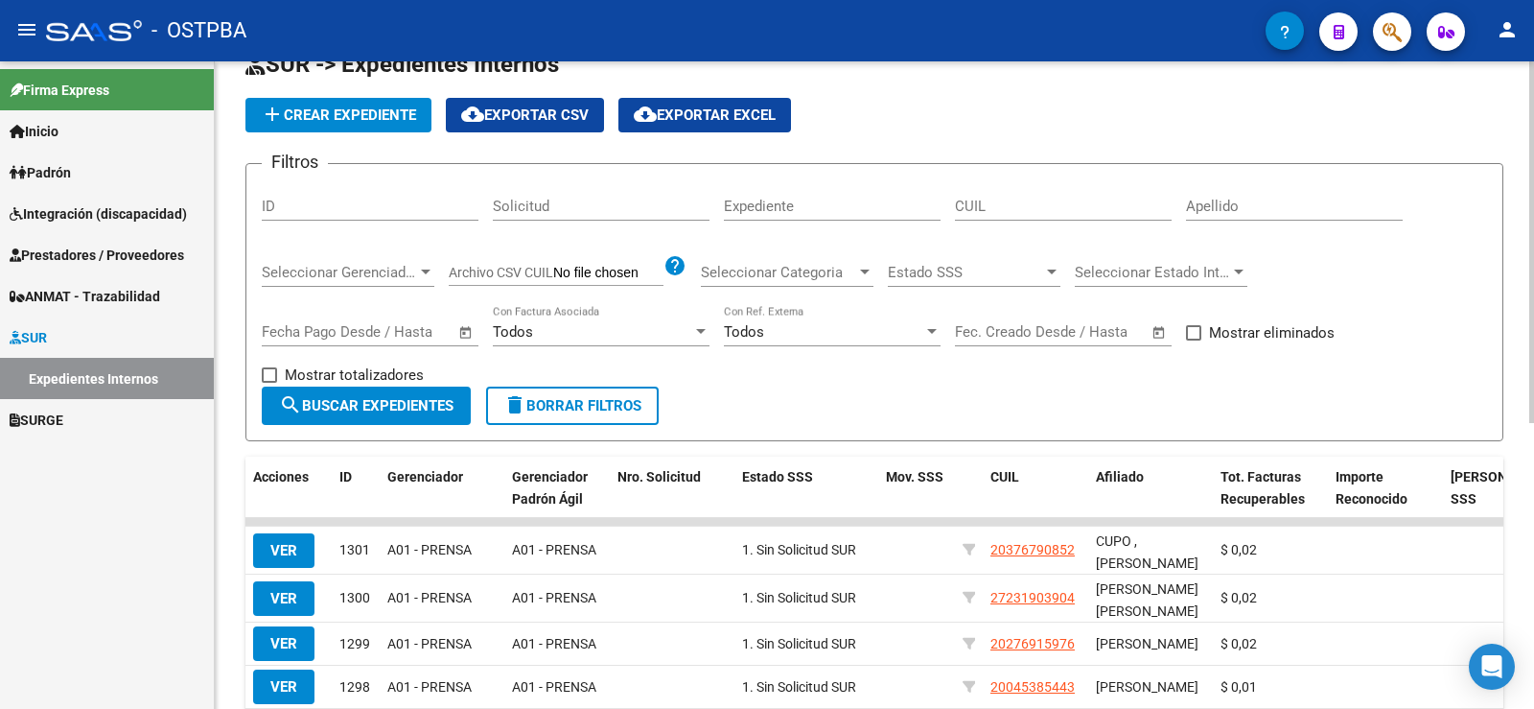
scroll to position [192, 0]
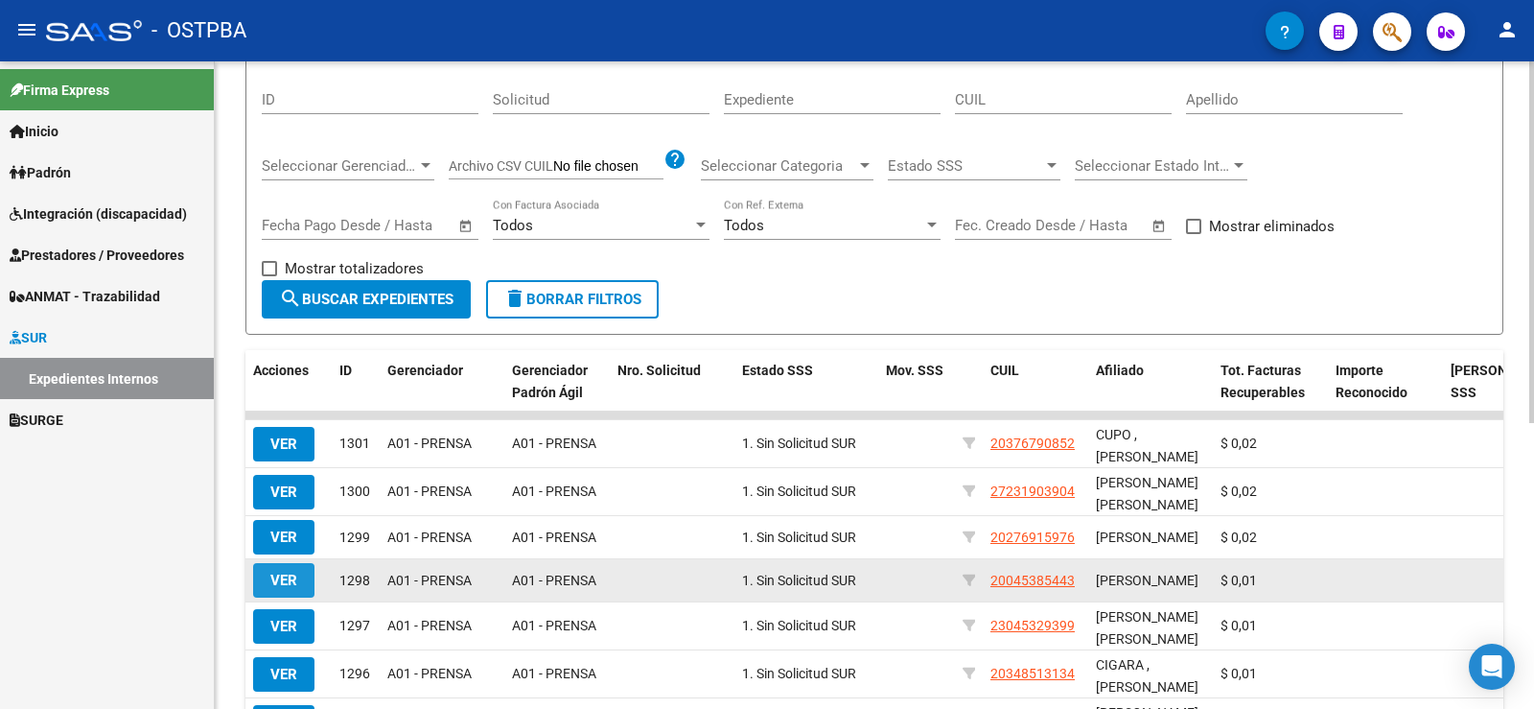
click at [282, 589] on span "VER" at bounding box center [283, 580] width 27 height 17
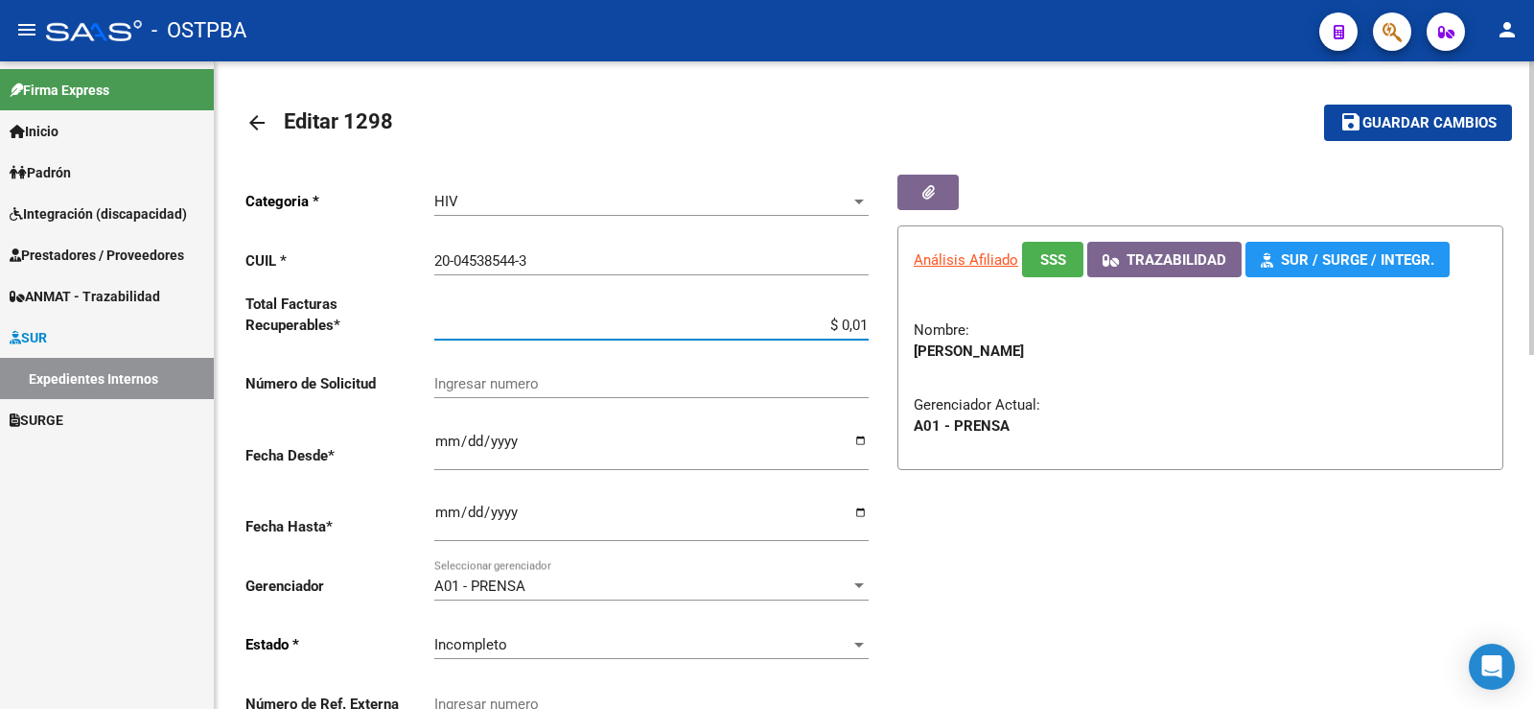
drag, startPoint x: 857, startPoint y: 321, endPoint x: 876, endPoint y: 323, distance: 19.3
click at [876, 323] on div "Categoria * HIV Seleccionar categoria CUIL * 20-04538544-3 Ingresar CUIL Total …" at bounding box center [874, 456] width 1258 height 562
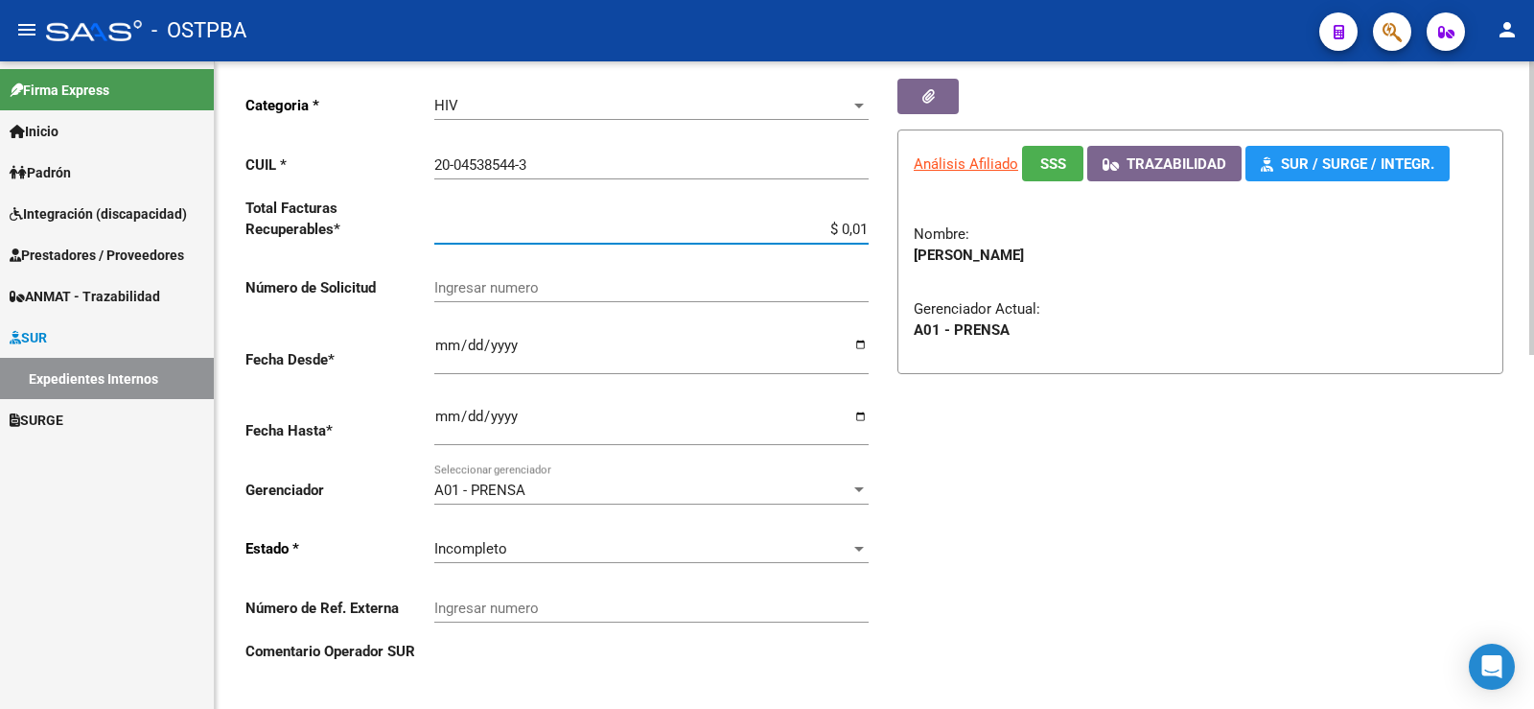
type input "$ 0,02"
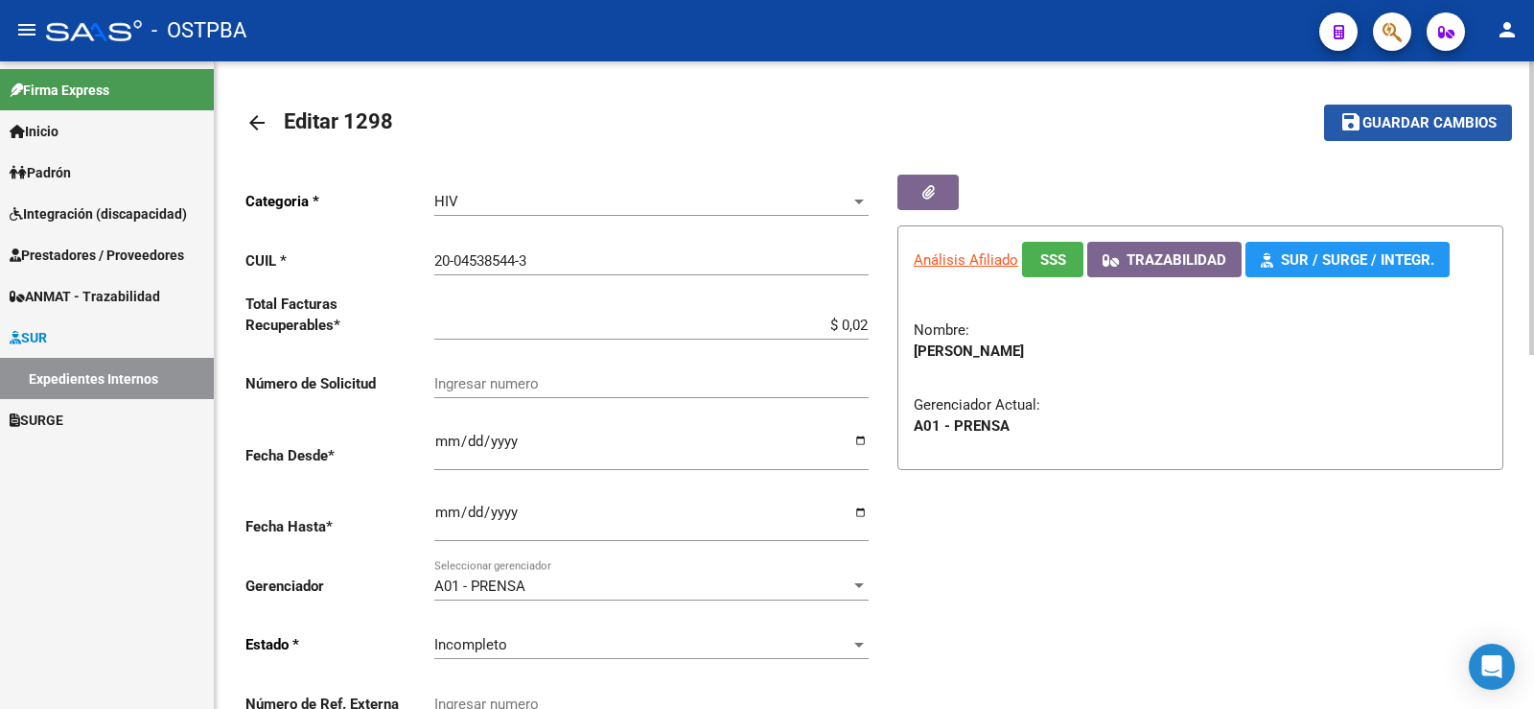
click at [1394, 128] on span "Guardar cambios" at bounding box center [1430, 123] width 134 height 17
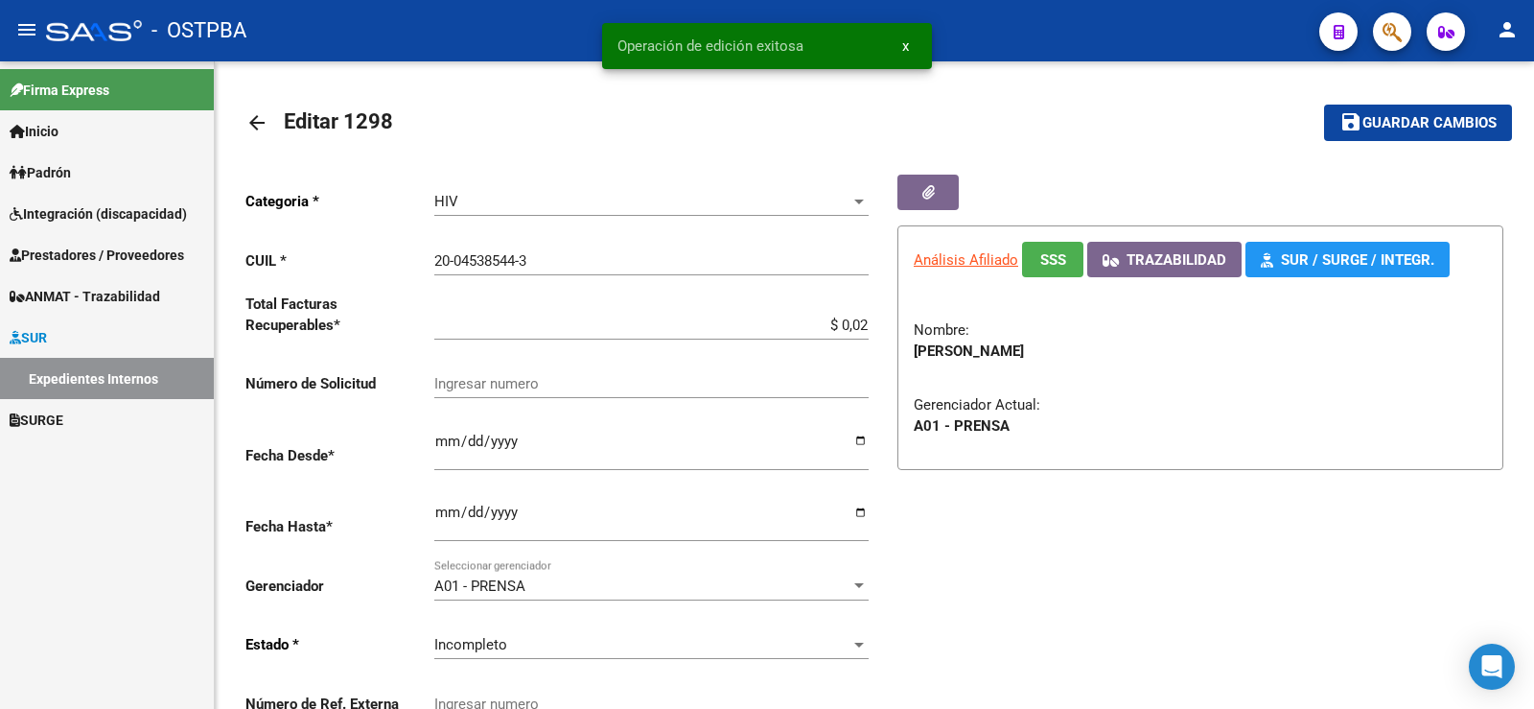
click at [85, 381] on link "Expedientes Internos" at bounding box center [107, 378] width 214 height 41
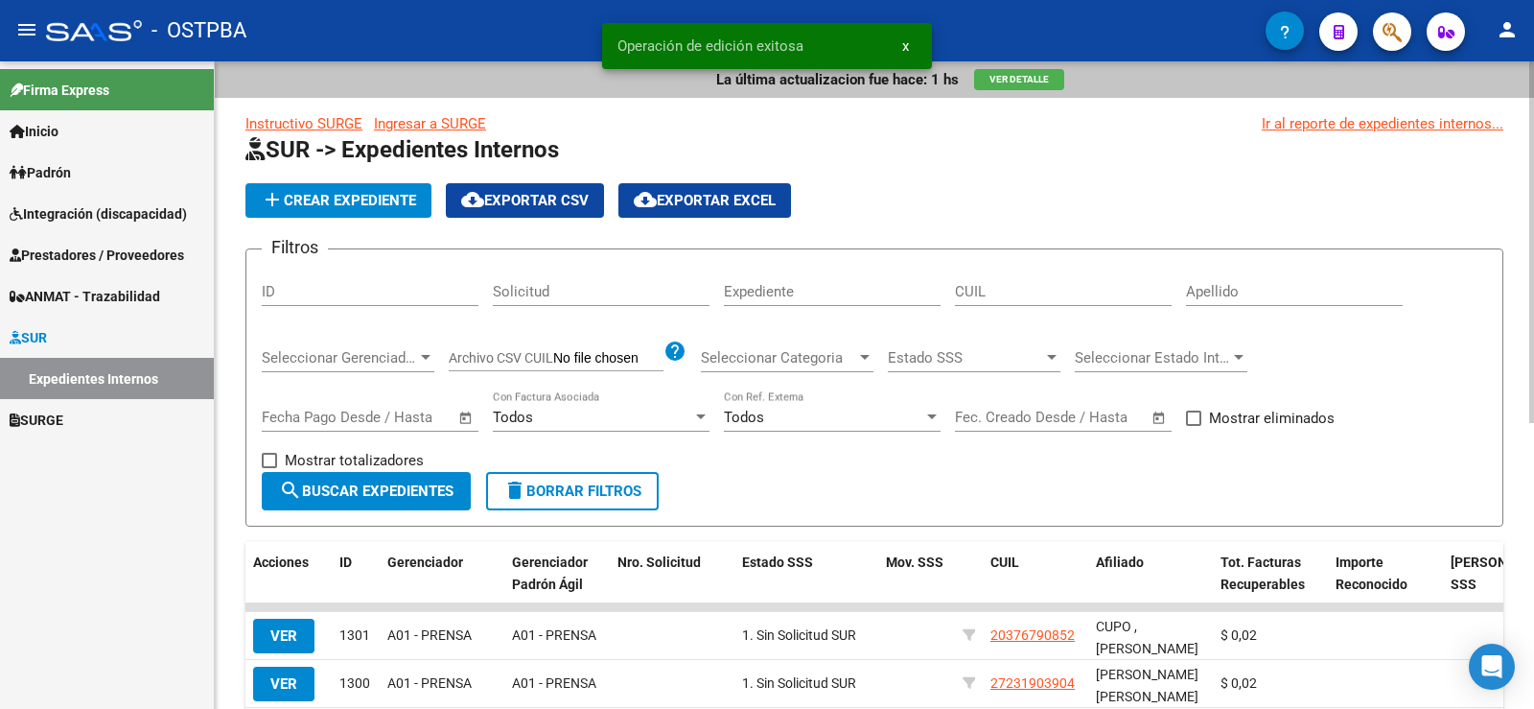
scroll to position [384, 0]
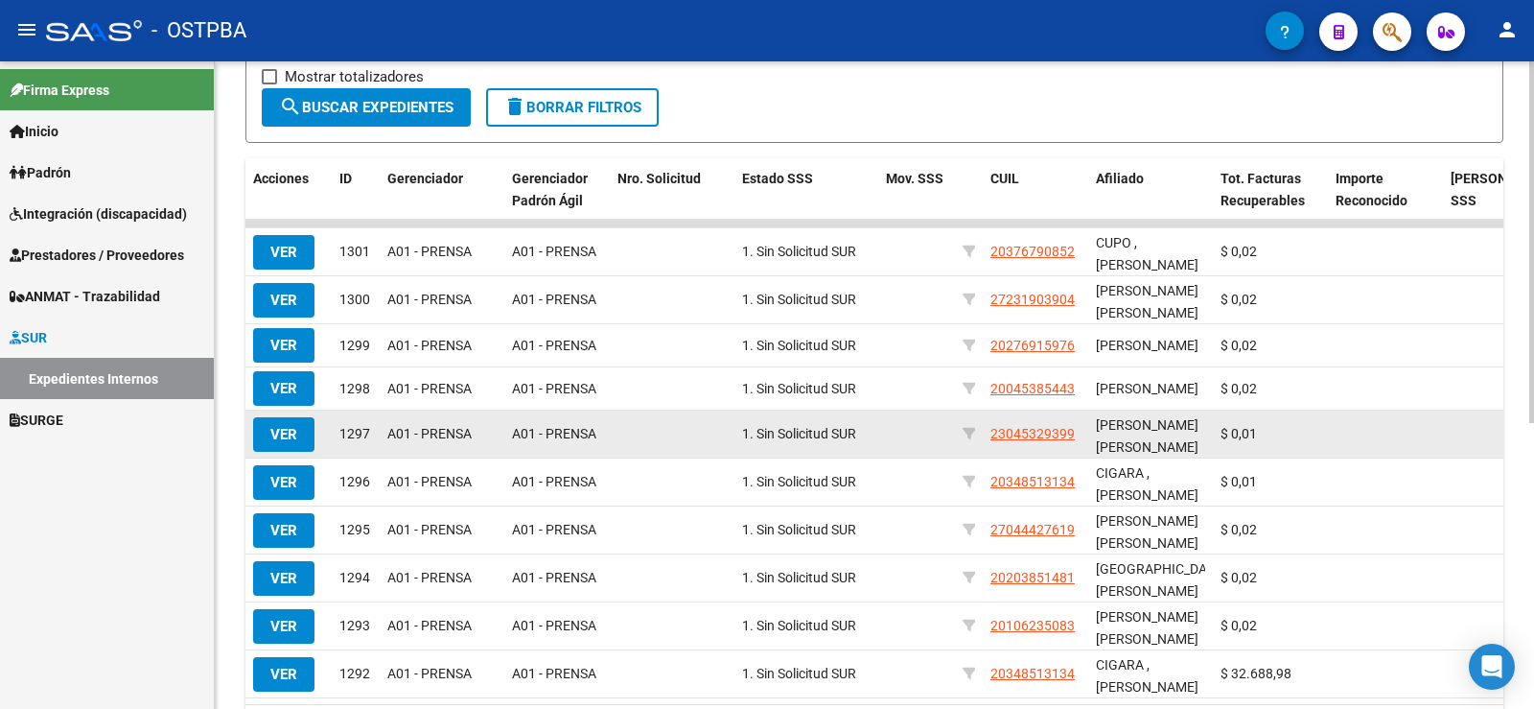
click at [272, 434] on span "VER" at bounding box center [283, 434] width 27 height 17
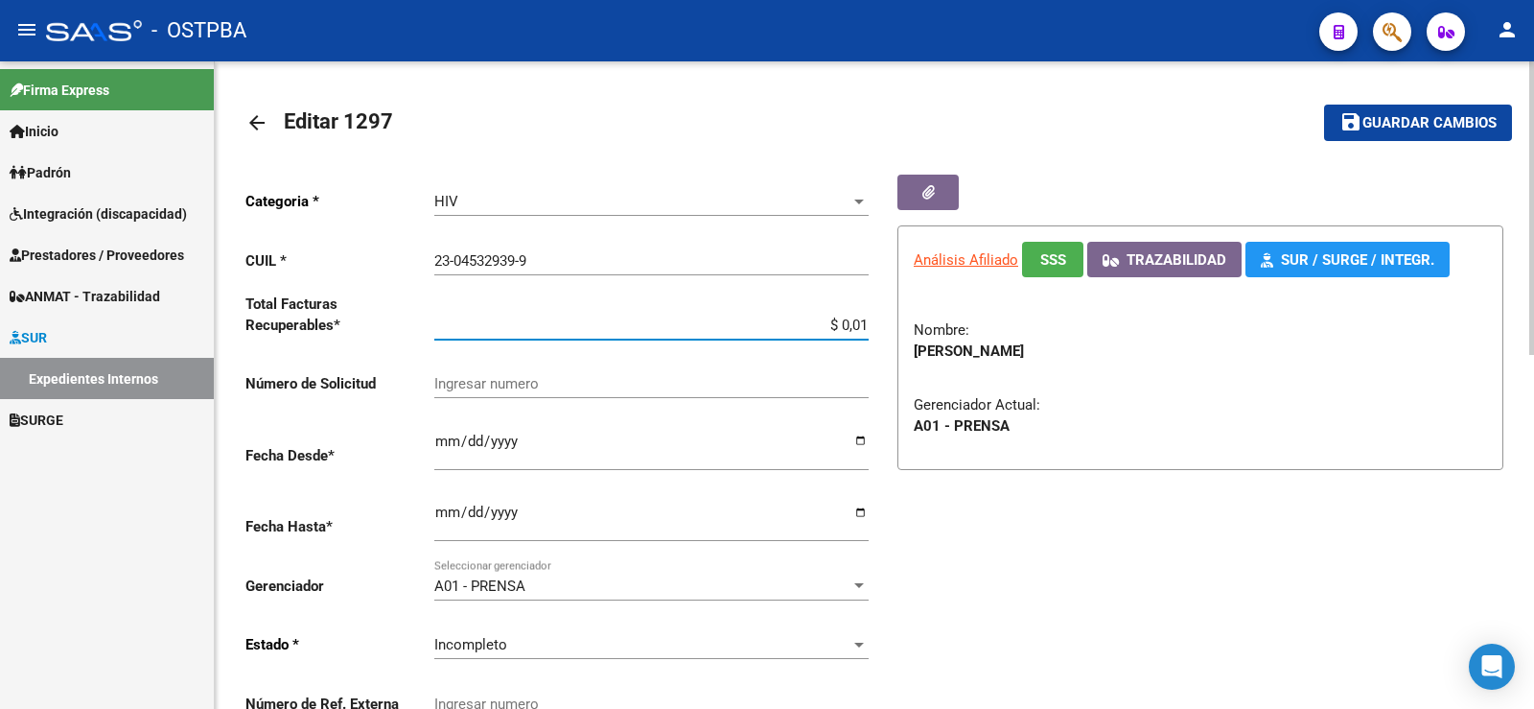
drag, startPoint x: 859, startPoint y: 322, endPoint x: 871, endPoint y: 326, distance: 12.1
click at [871, 326] on div "Categoria * HIV Seleccionar categoria CUIL * 23-04532939-9 Ingresar CUIL Total …" at bounding box center [559, 456] width 629 height 562
type input "$ 0,02"
drag, startPoint x: 1419, startPoint y: 114, endPoint x: 1367, endPoint y: 112, distance: 51.8
click at [1418, 115] on span "Guardar cambios" at bounding box center [1430, 123] width 134 height 17
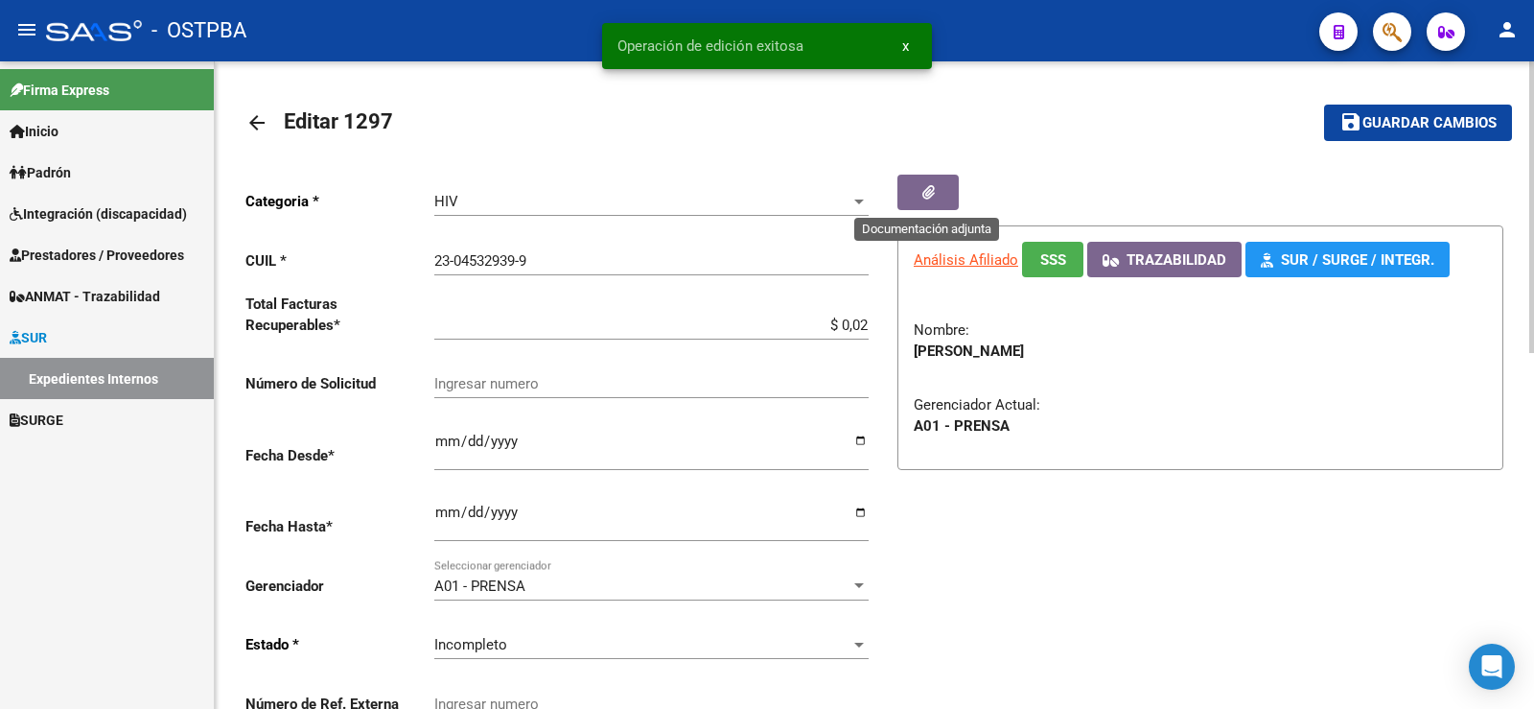
click at [917, 195] on button "button" at bounding box center [928, 192] width 61 height 35
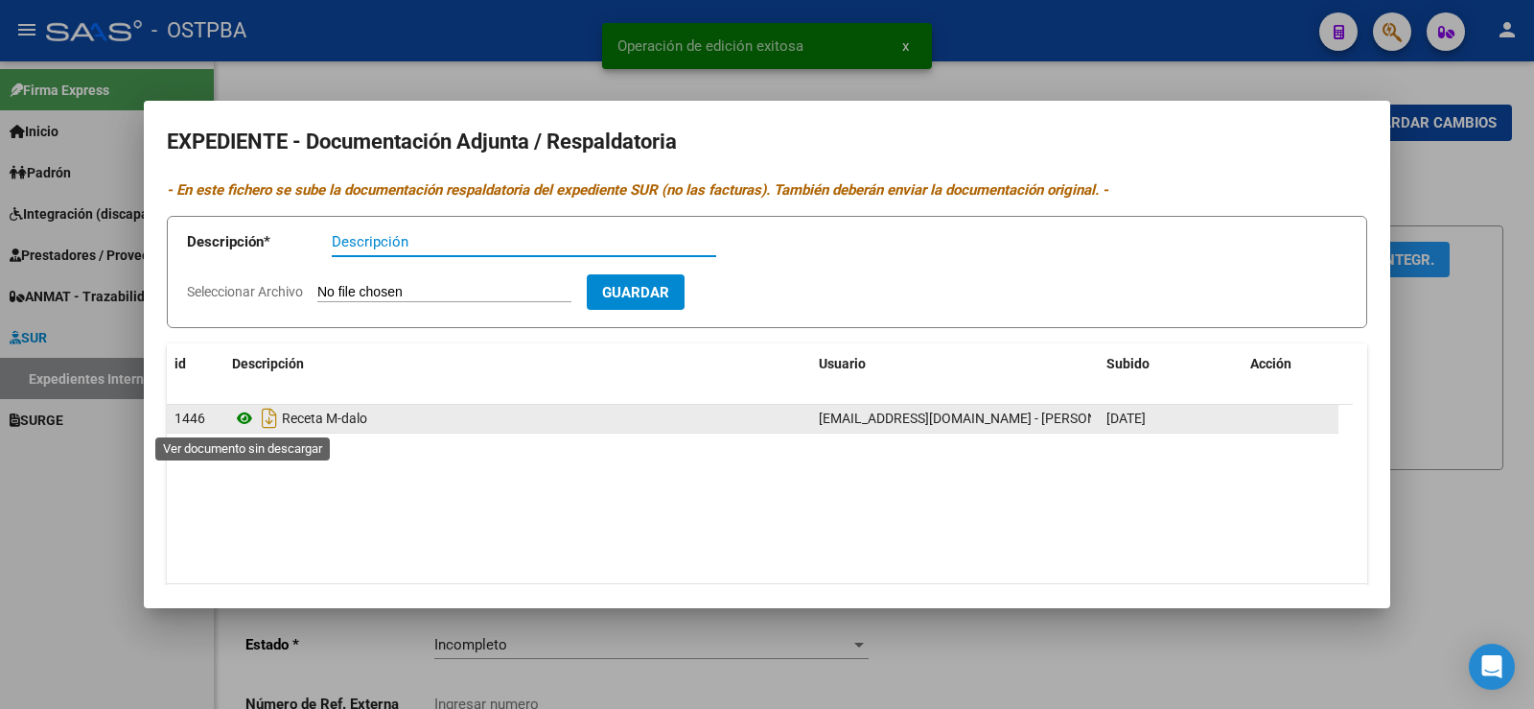
click at [246, 420] on icon at bounding box center [244, 418] width 25 height 23
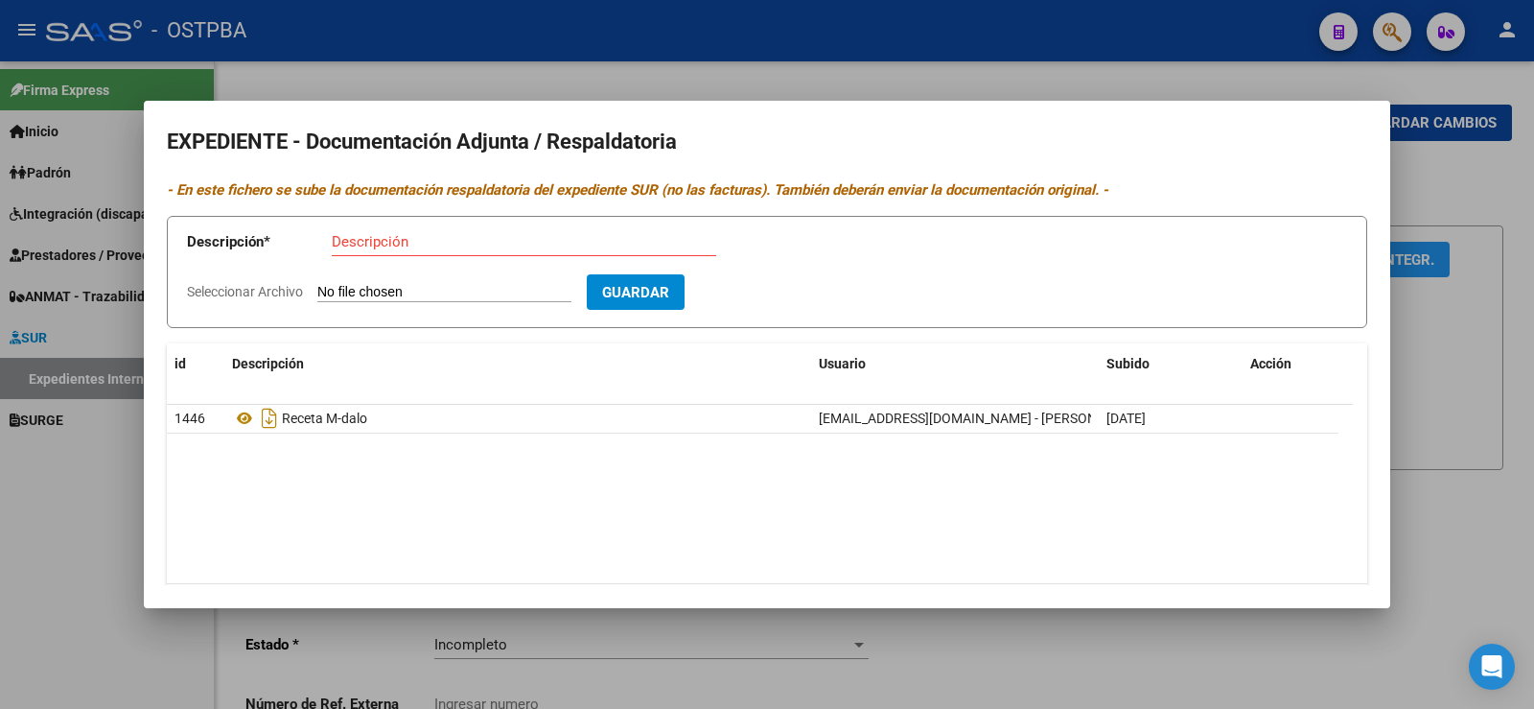
click at [90, 494] on div at bounding box center [767, 354] width 1534 height 709
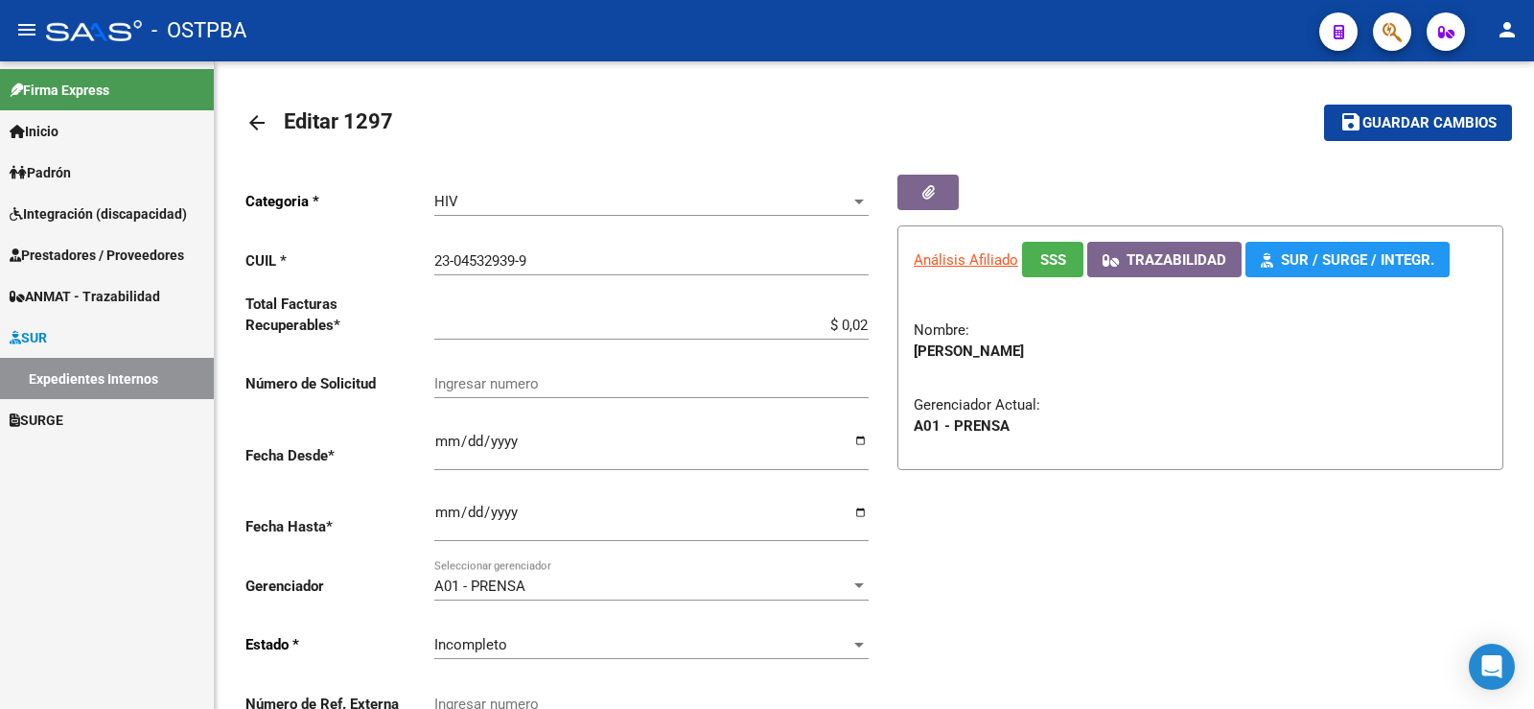
click at [112, 379] on link "Expedientes Internos" at bounding box center [107, 378] width 214 height 41
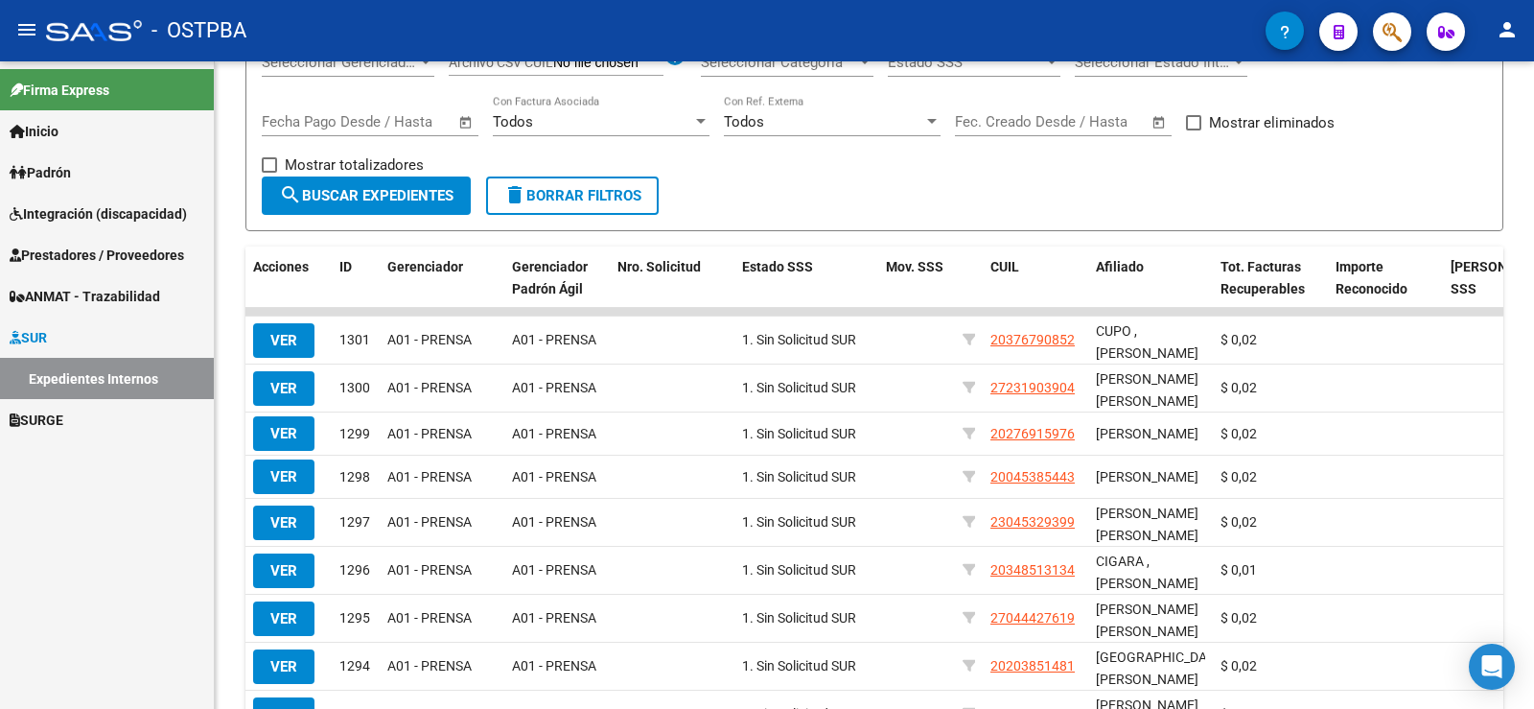
scroll to position [384, 0]
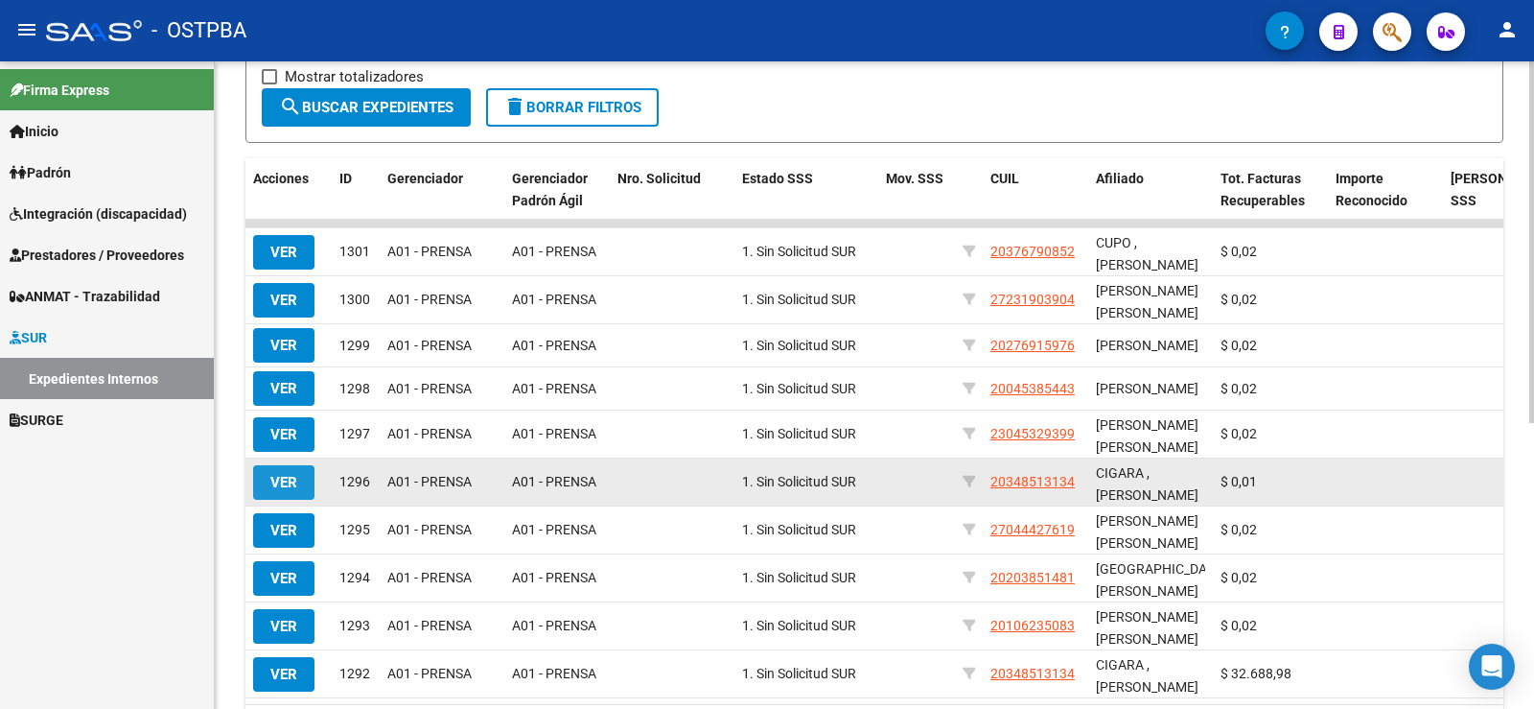
click at [293, 491] on span "VER" at bounding box center [283, 482] width 27 height 17
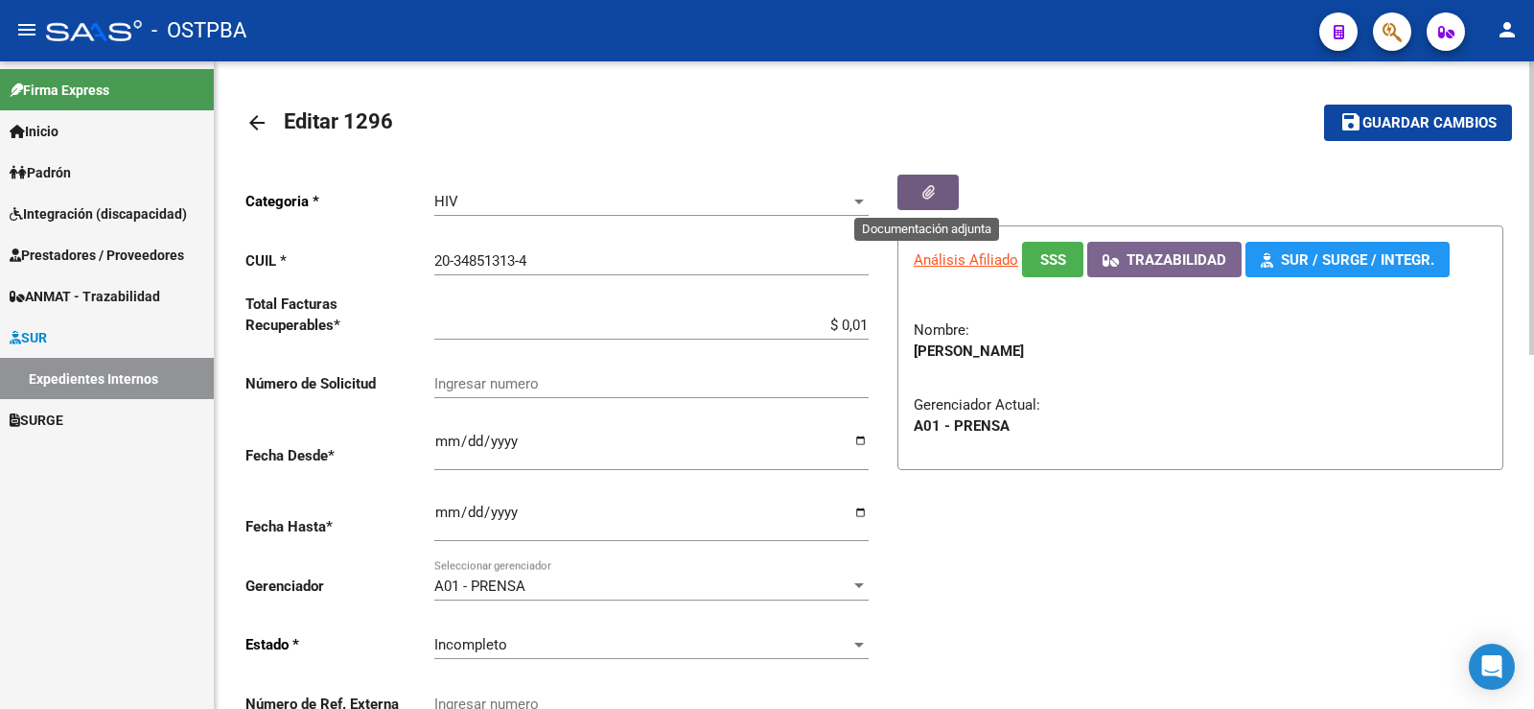
click at [926, 193] on icon "button" at bounding box center [929, 192] width 12 height 14
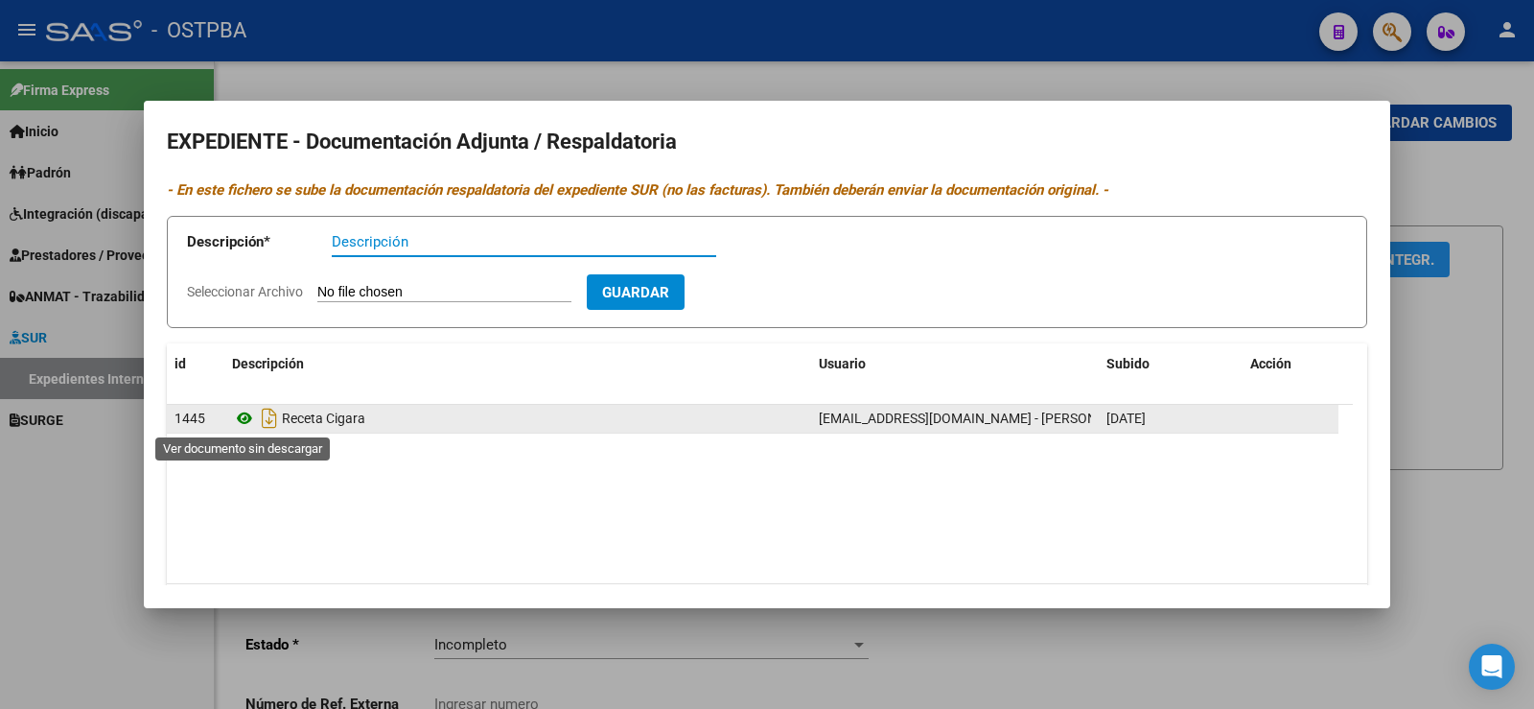
click at [245, 418] on icon at bounding box center [244, 418] width 25 height 23
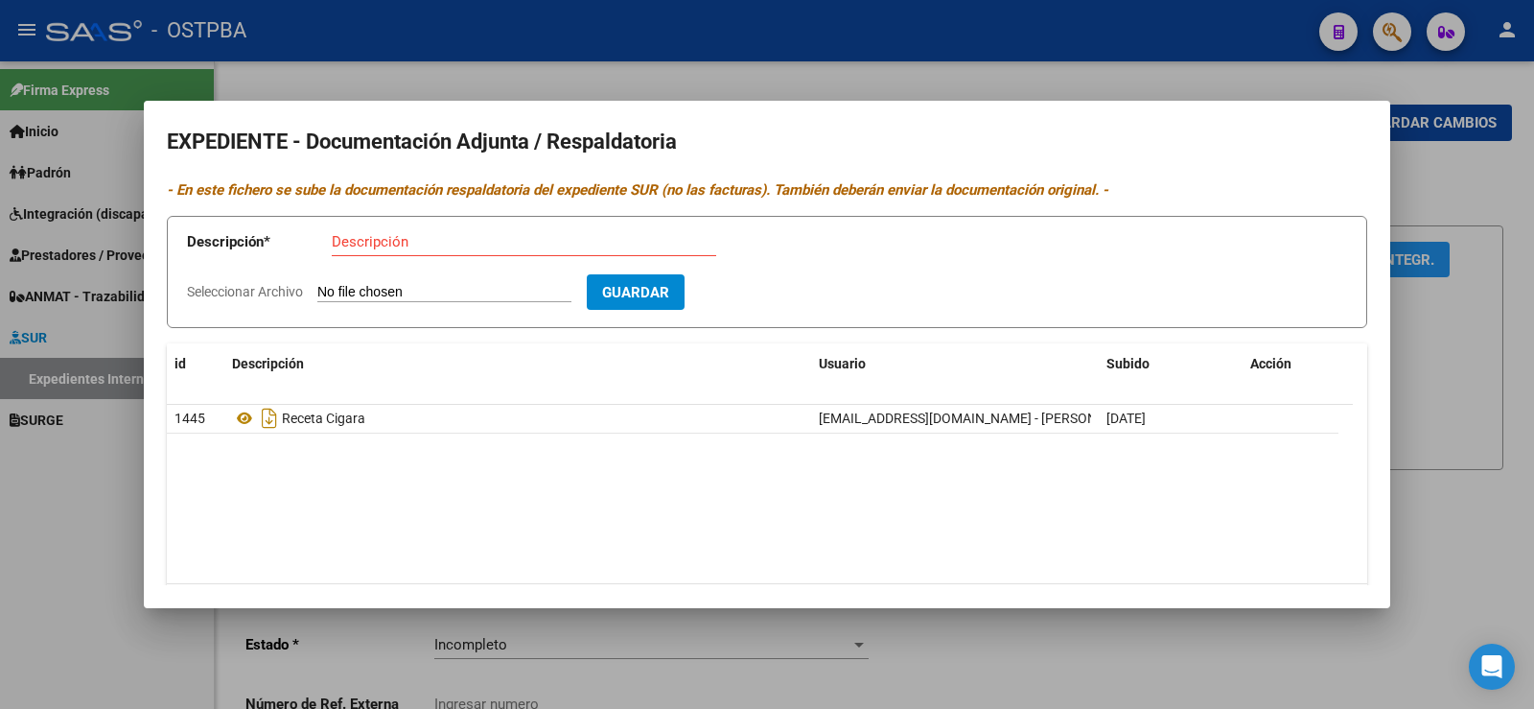
click at [48, 527] on div at bounding box center [767, 354] width 1534 height 709
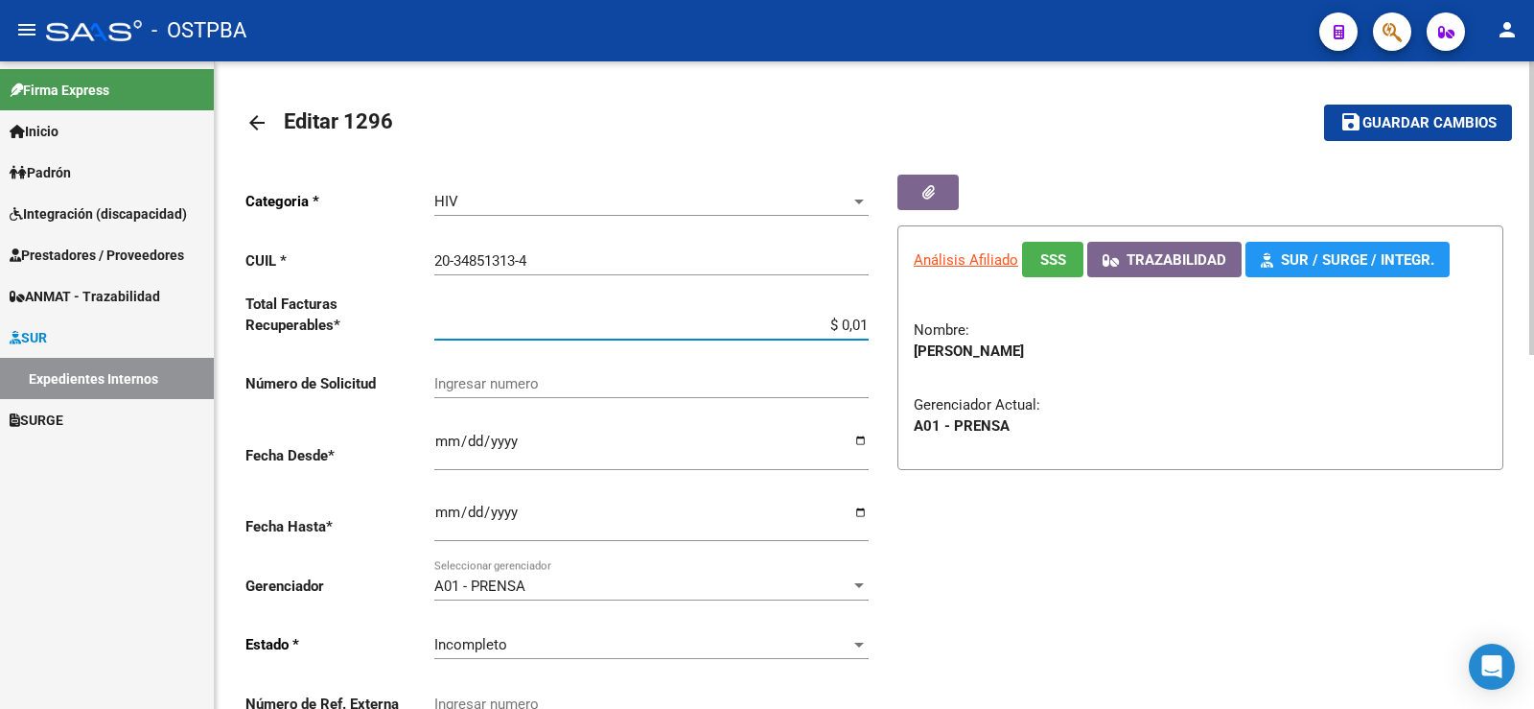
click at [868, 324] on input "$ 0,01" at bounding box center [651, 324] width 434 height 17
type input "$ 0,02"
click at [1451, 117] on span "Guardar cambios" at bounding box center [1430, 123] width 134 height 17
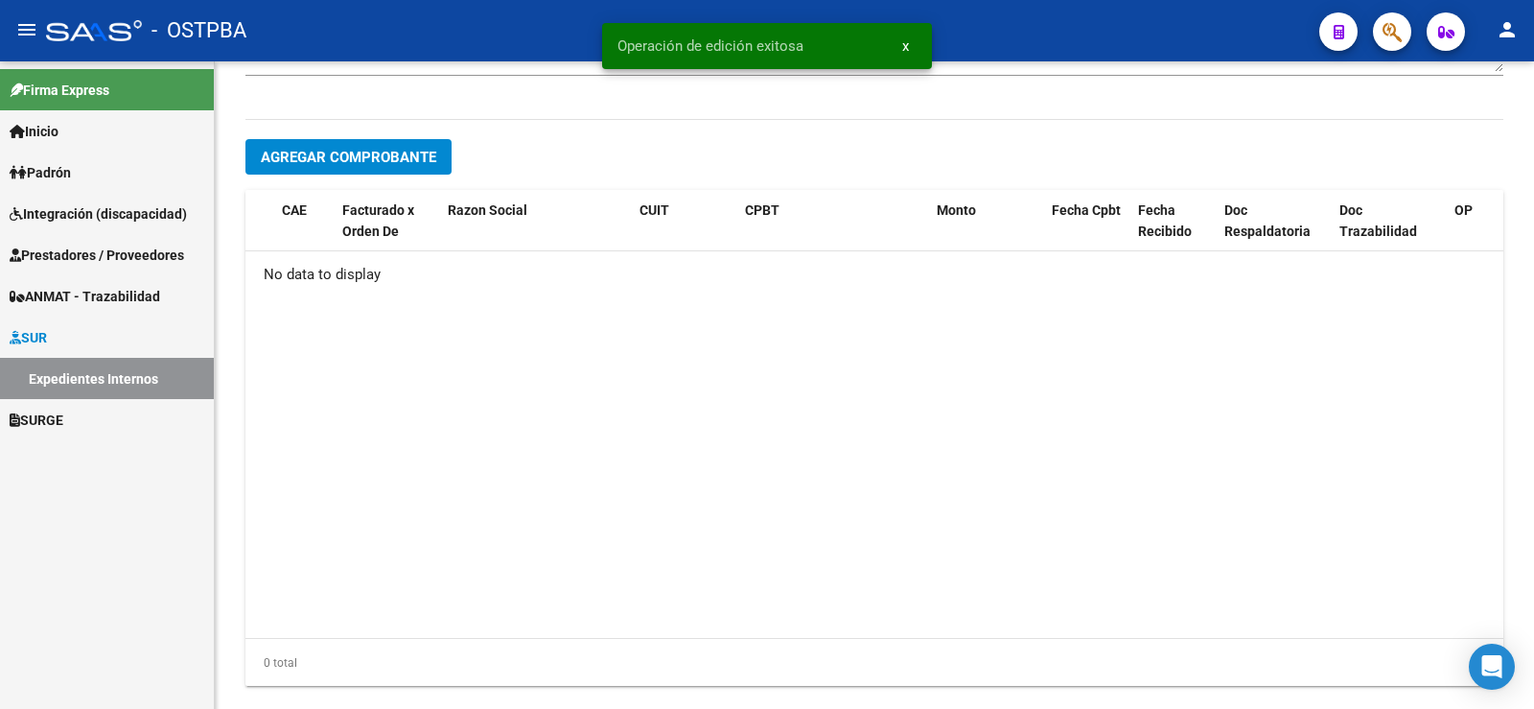
scroll to position [790, 0]
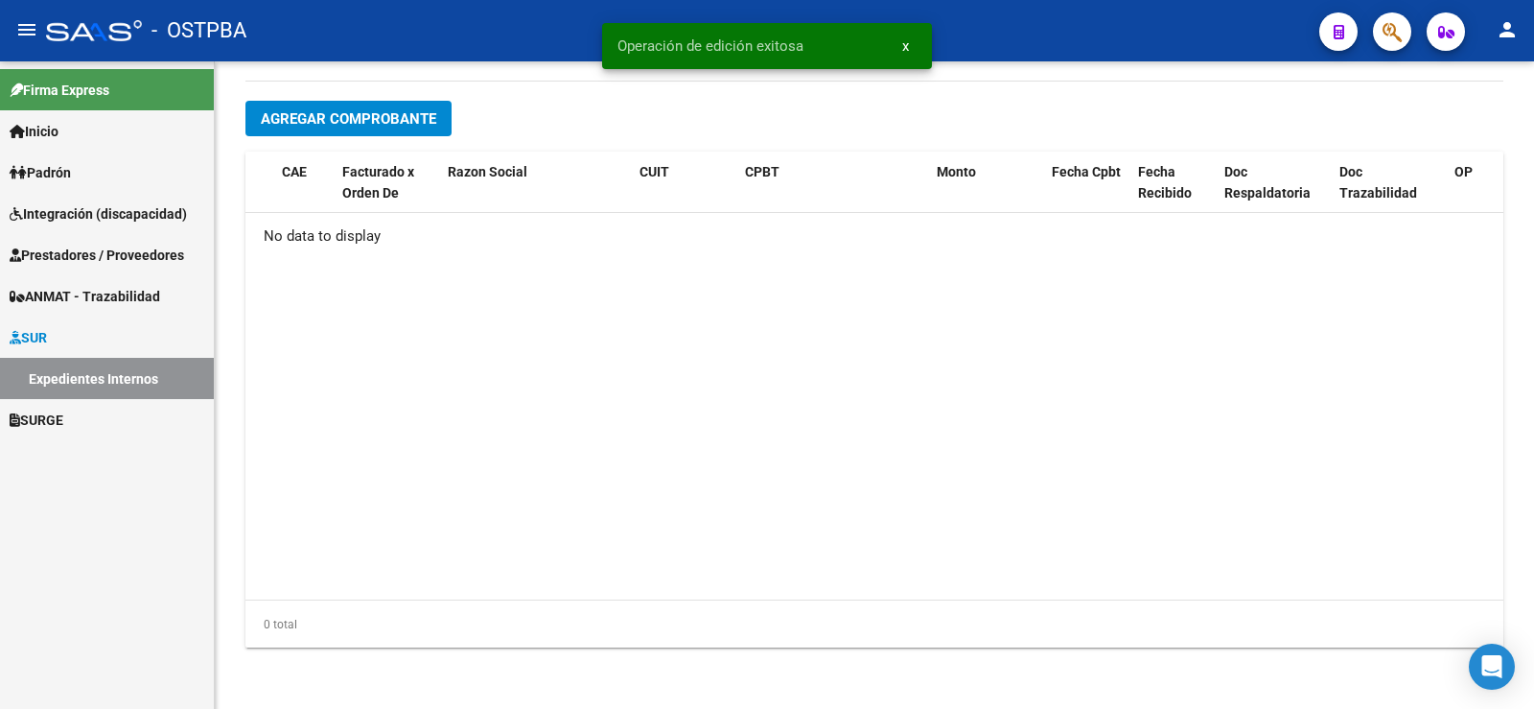
click at [65, 382] on link "Expedientes Internos" at bounding box center [107, 378] width 214 height 41
